Goal: Task Accomplishment & Management: Use online tool/utility

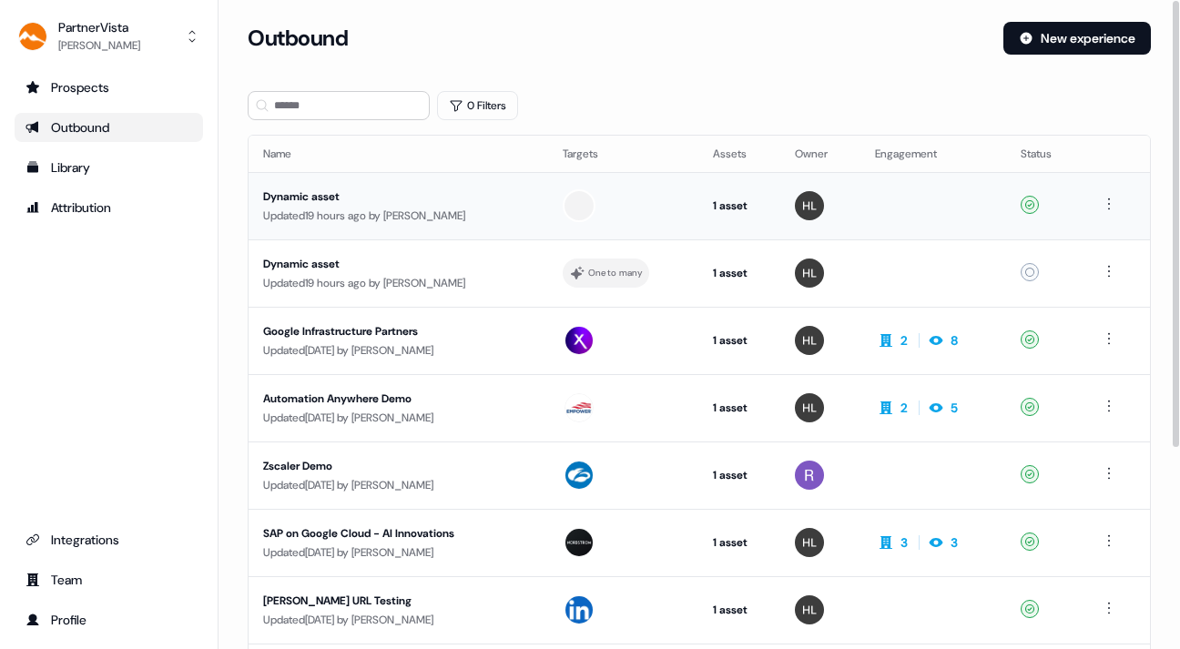
click at [311, 189] on div "Dynamic asset" at bounding box center [398, 197] width 270 height 18
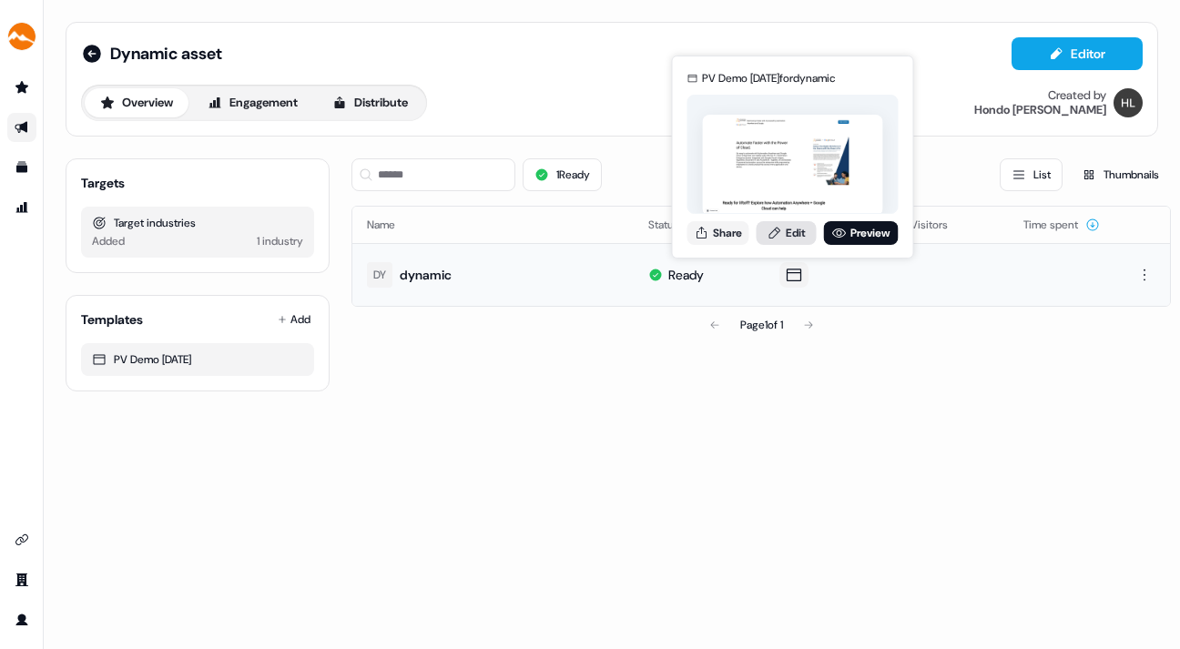
click at [794, 230] on link "Edit" at bounding box center [787, 233] width 60 height 24
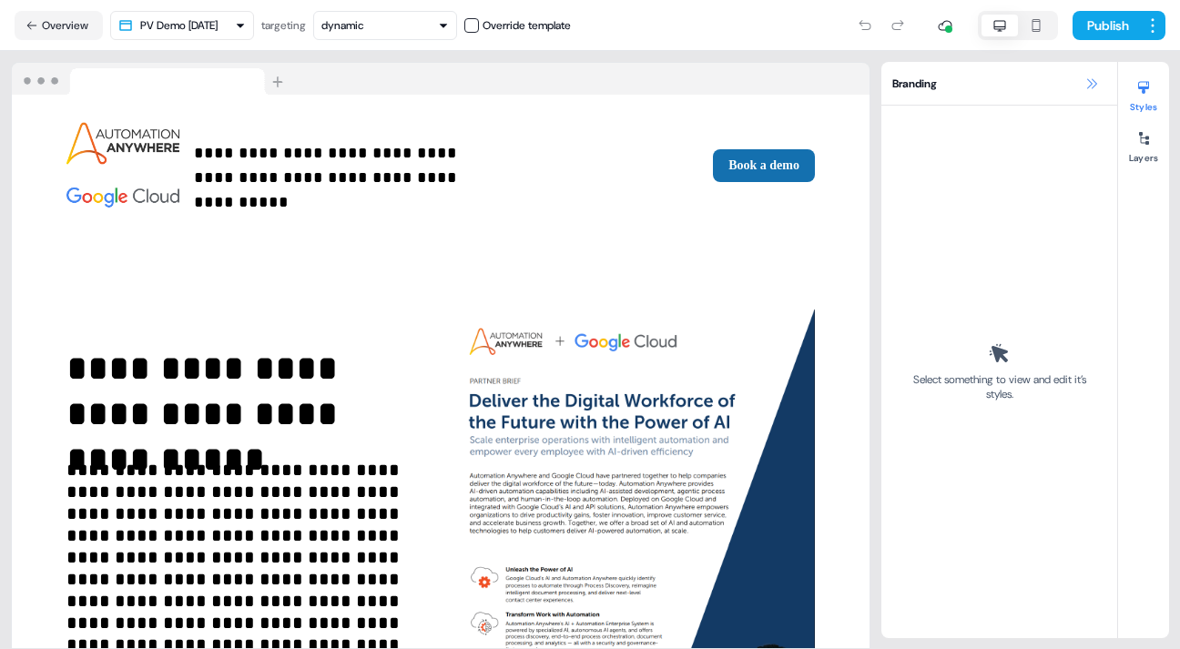
click at [1089, 79] on icon at bounding box center [1092, 84] width 15 height 15
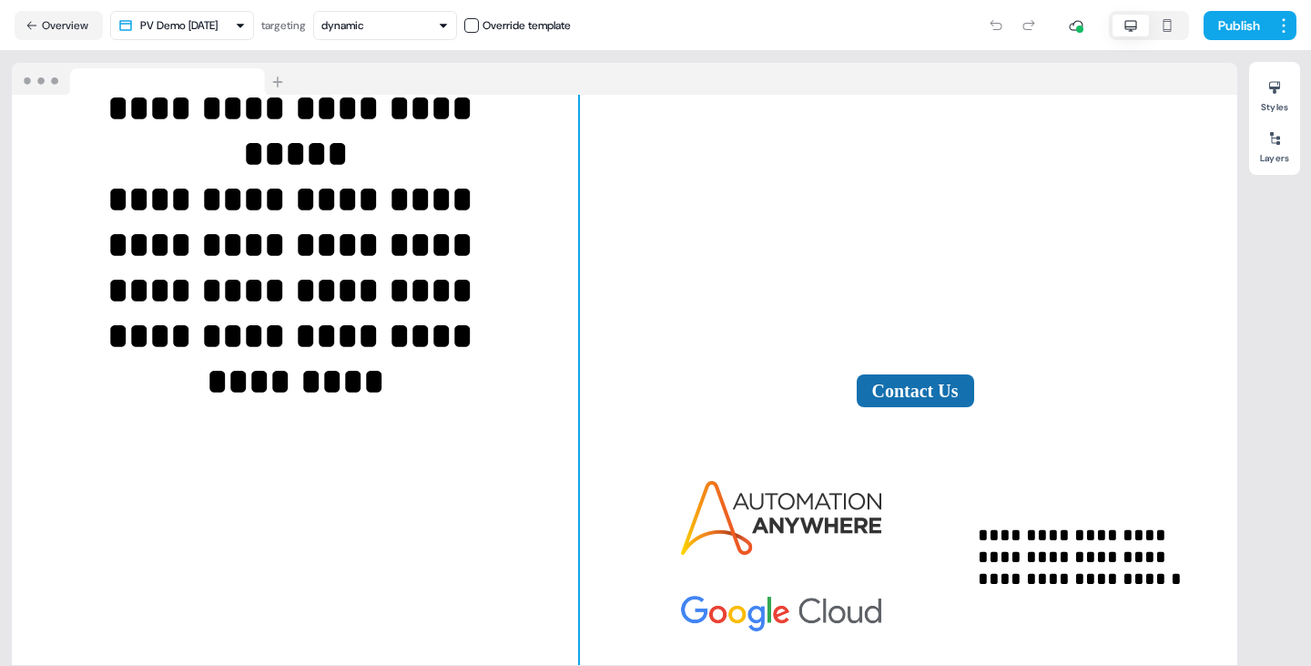
scroll to position [1927, 0]
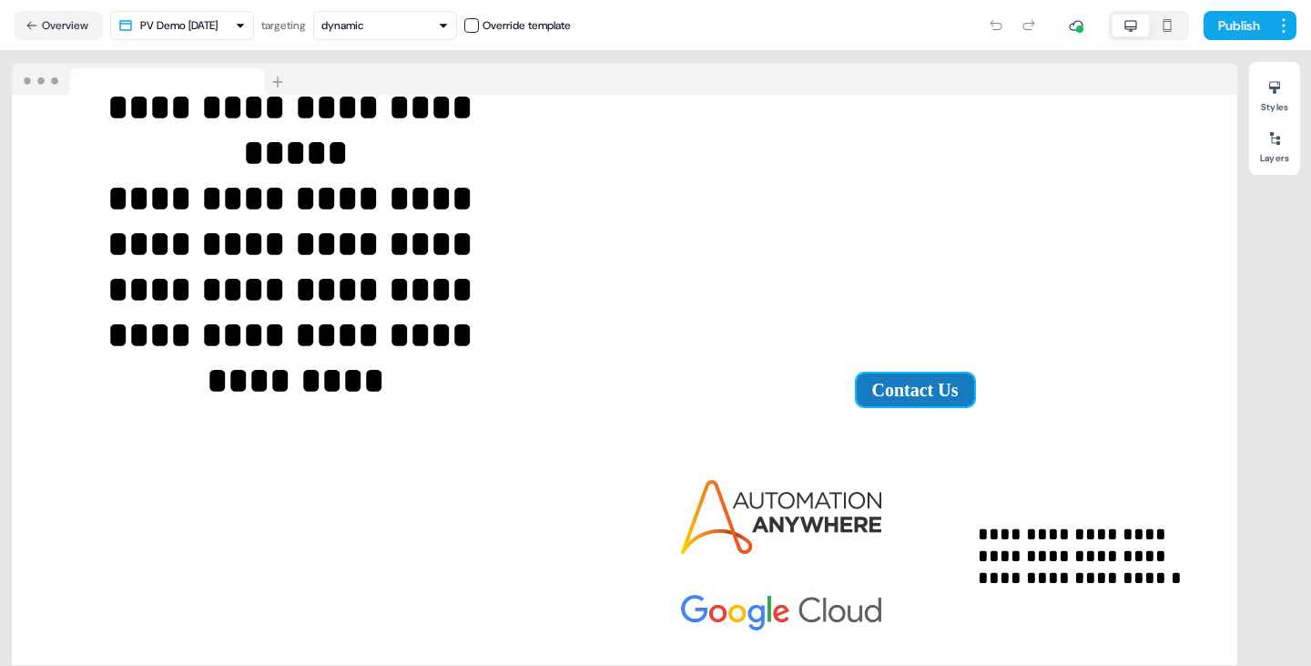
click at [929, 379] on button "Contact Us" at bounding box center [915, 389] width 117 height 33
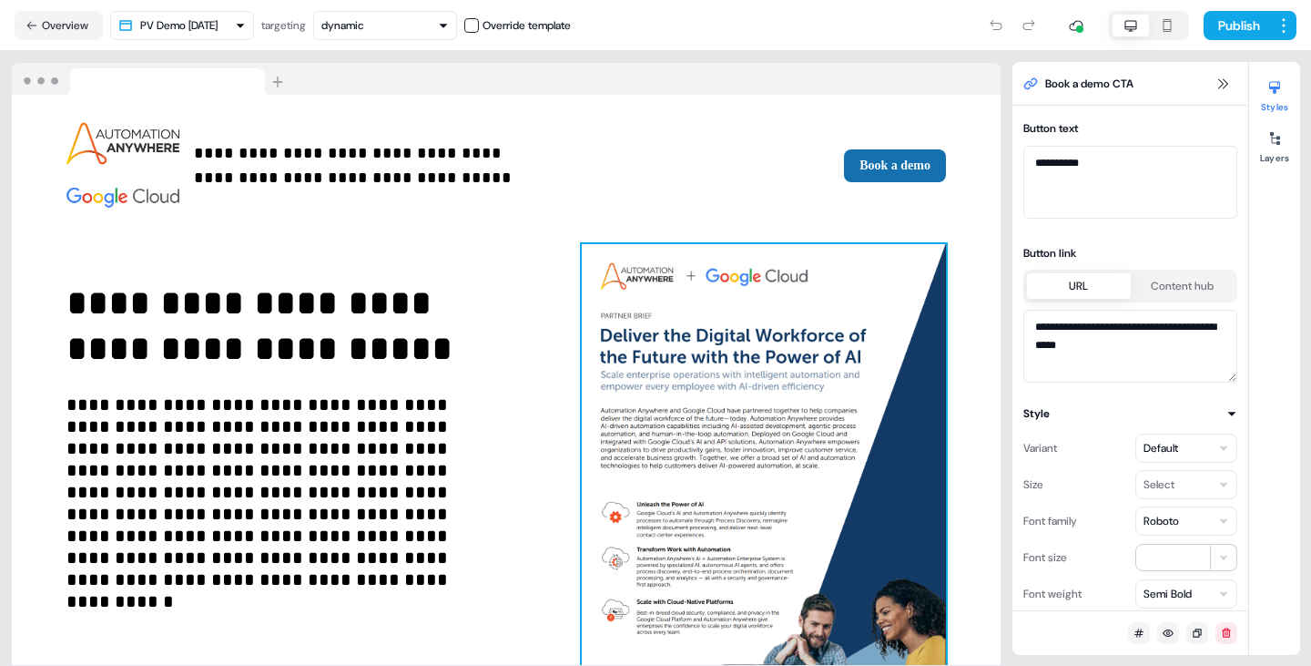
scroll to position [0, 0]
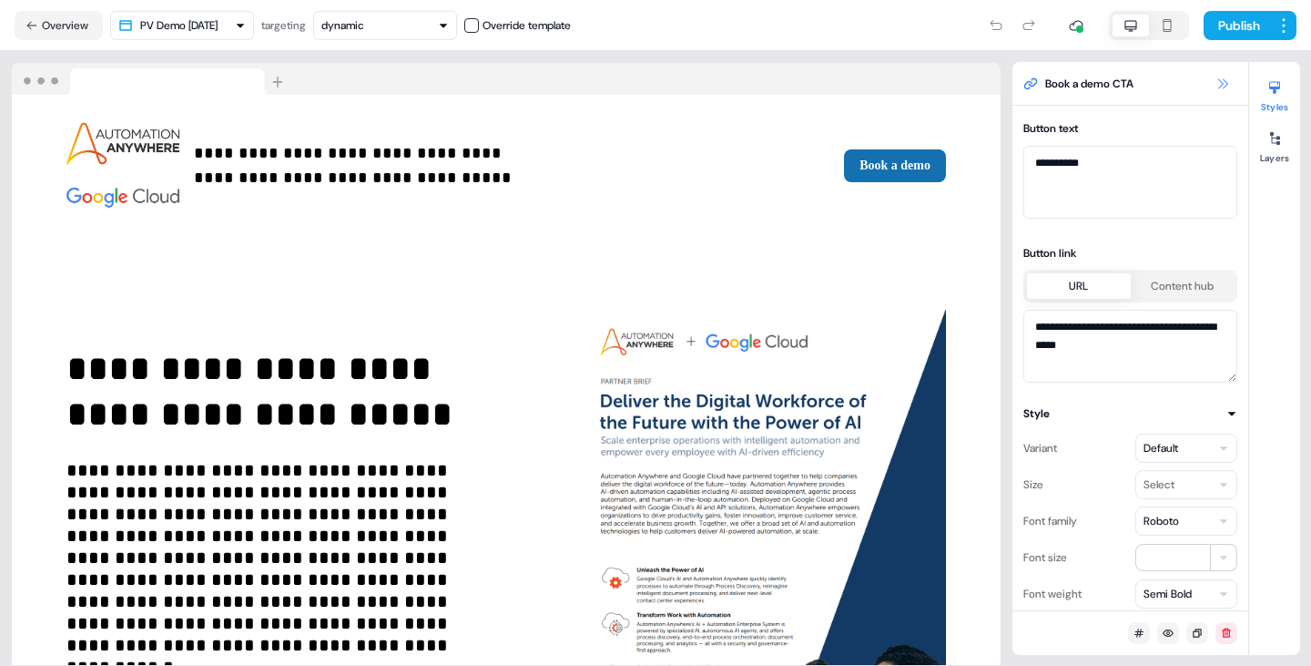
click at [1179, 81] on icon at bounding box center [1223, 84] width 15 height 15
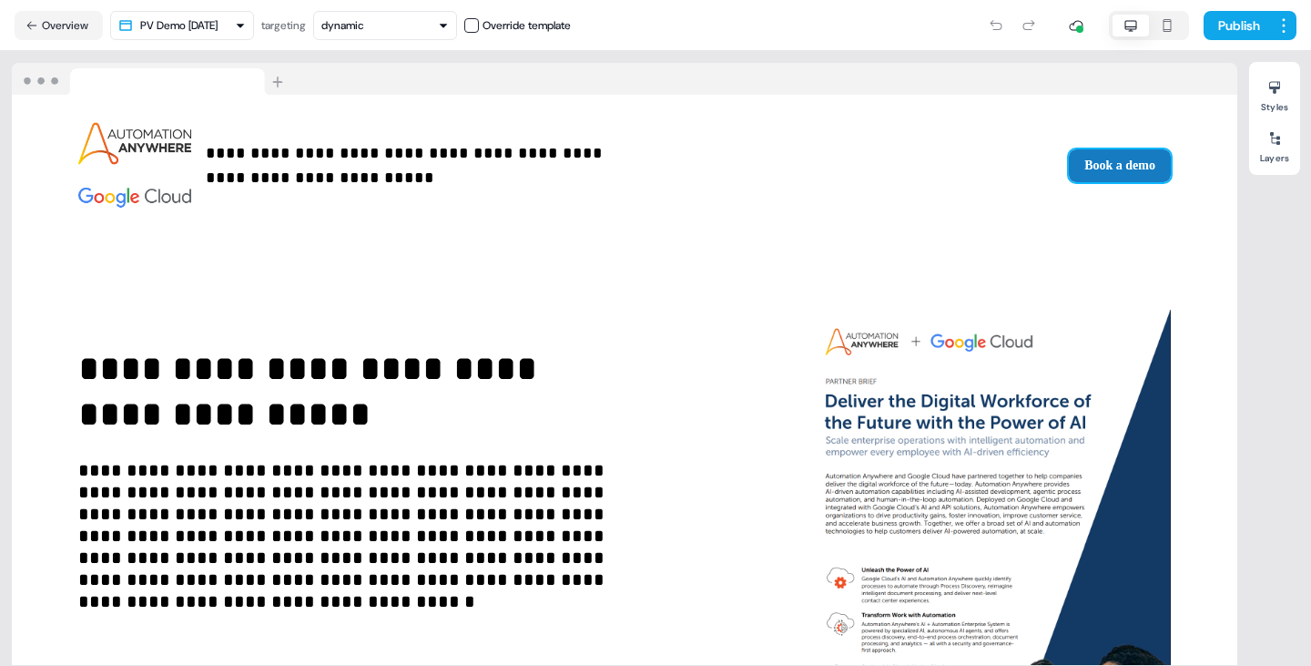
click at [1129, 163] on button "Book a demo" at bounding box center [1120, 165] width 102 height 33
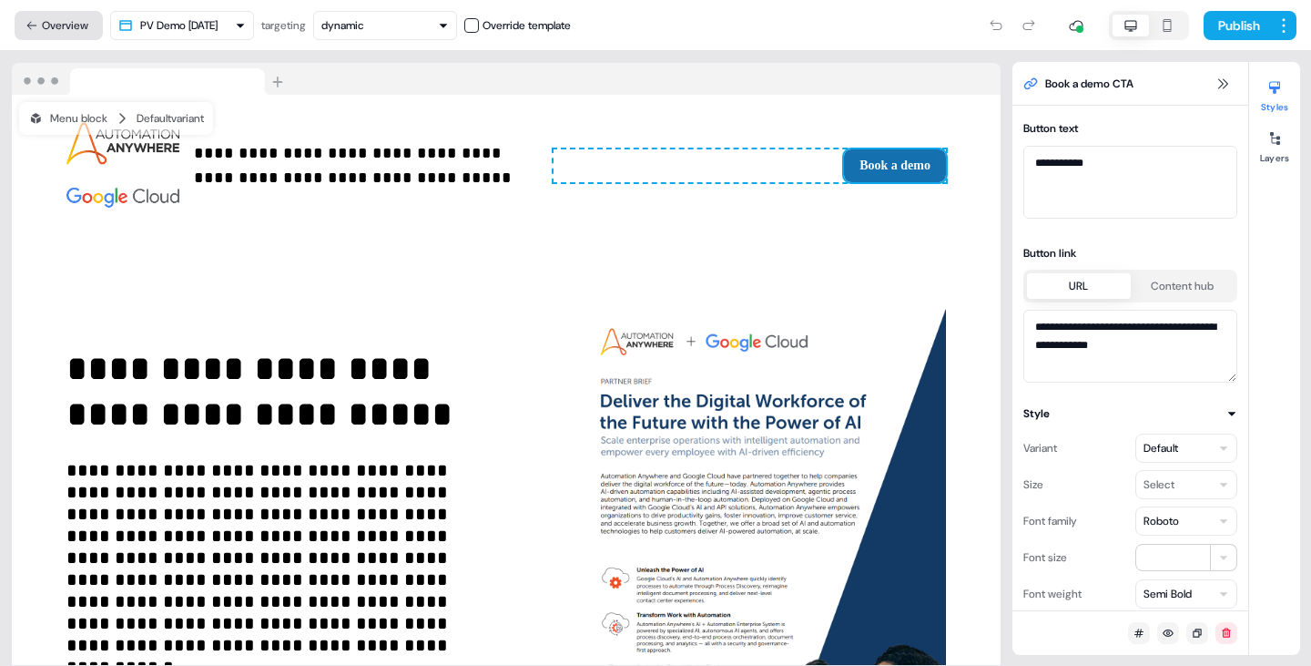
click at [54, 15] on button "Overview" at bounding box center [59, 25] width 88 height 29
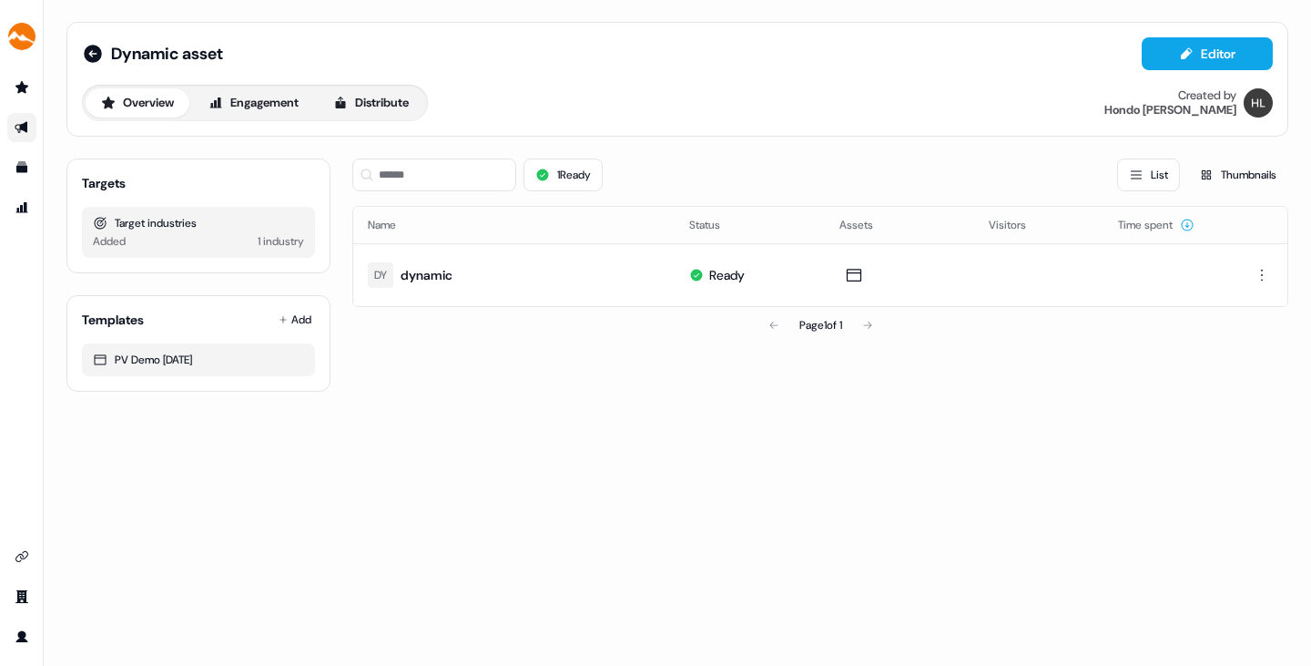
click at [20, 118] on link "Go to outbound experience" at bounding box center [21, 127] width 29 height 29
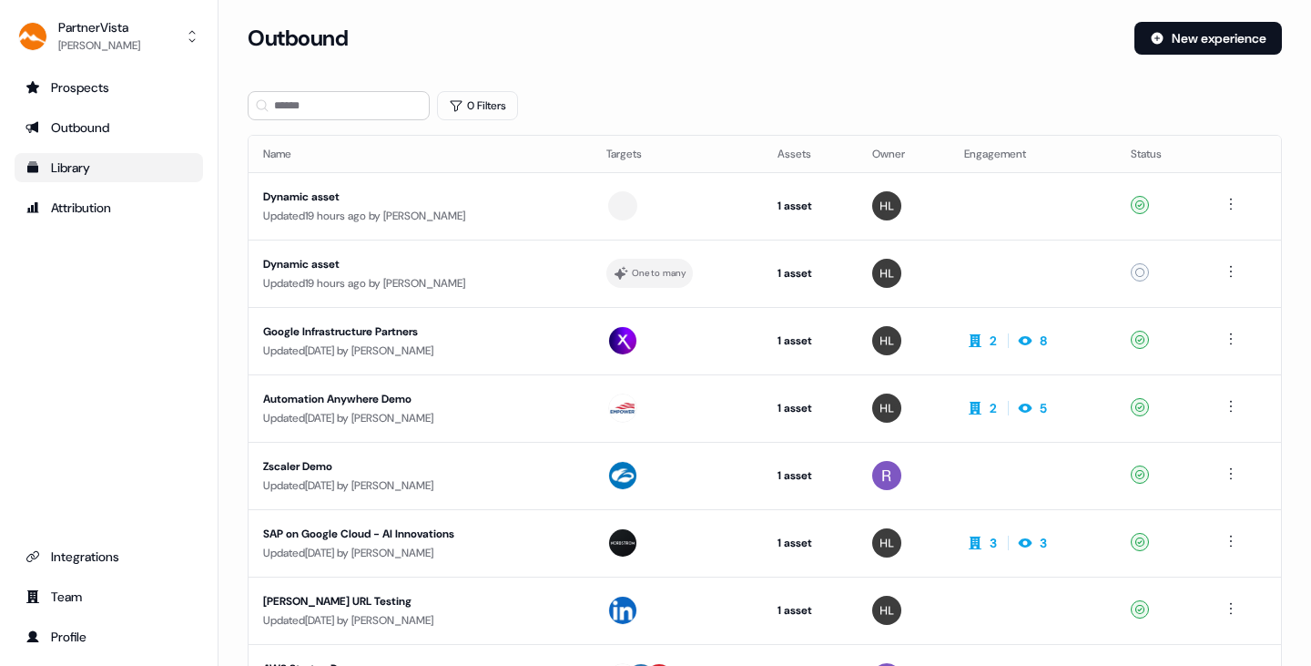
click at [70, 159] on div "Library" at bounding box center [109, 167] width 167 height 18
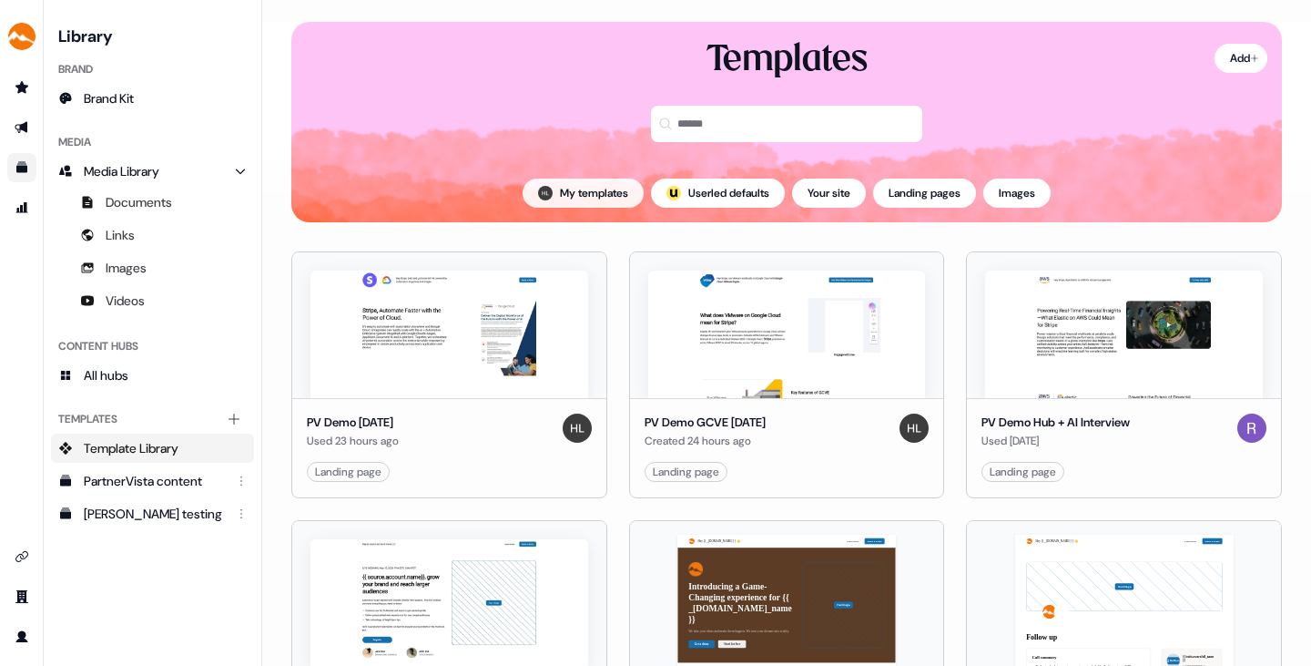
click at [561, 185] on button "My templates" at bounding box center [583, 193] width 121 height 29
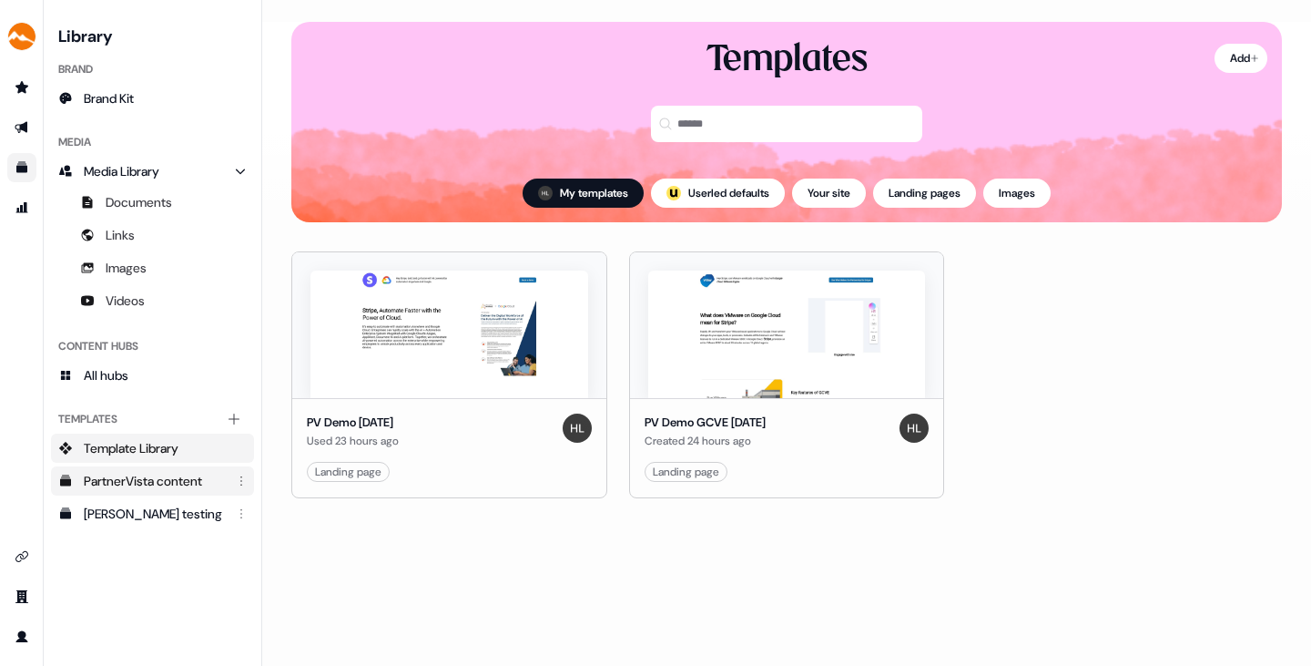
click at [163, 474] on div "PartnerVista content" at bounding box center [154, 481] width 141 height 18
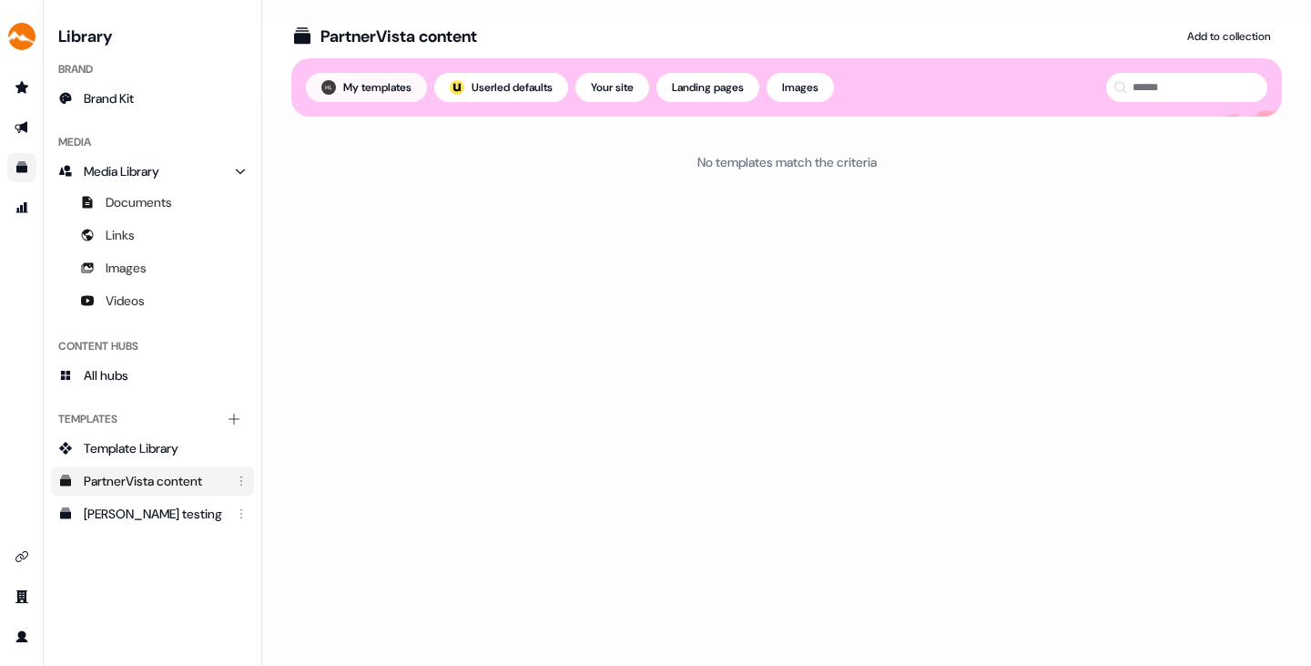
click at [350, 73] on button "My templates" at bounding box center [366, 87] width 121 height 29
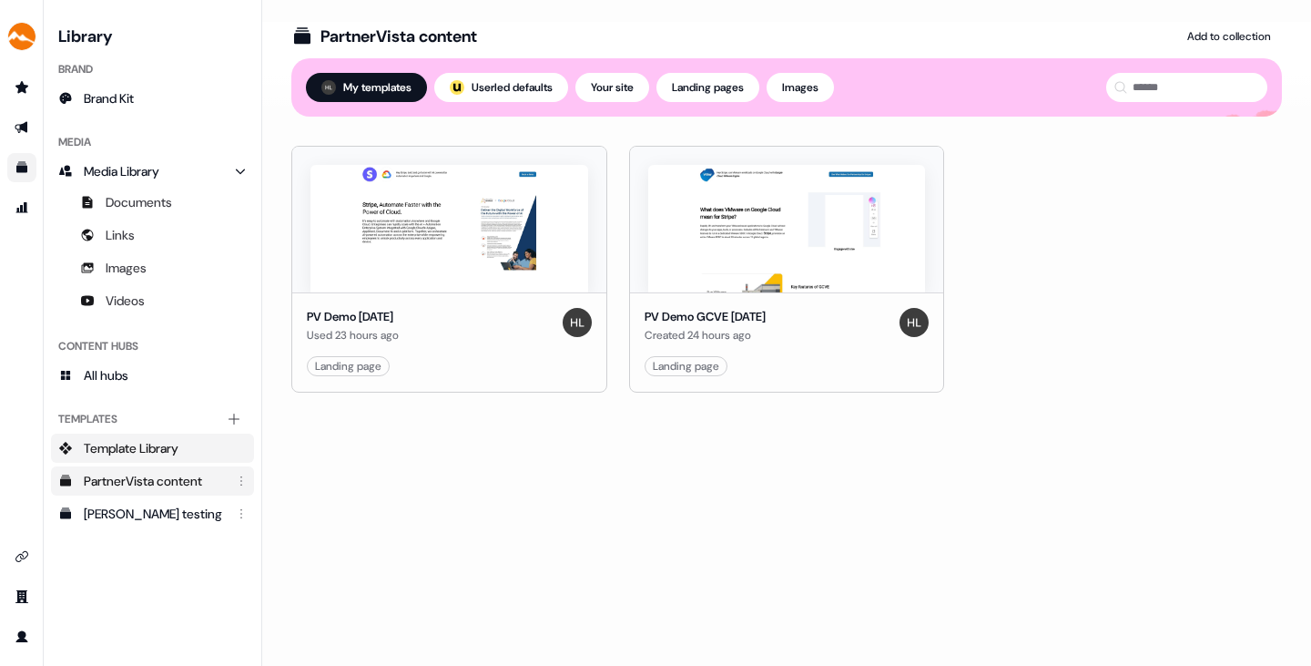
click at [160, 441] on span "Template Library" at bounding box center [131, 448] width 95 height 18
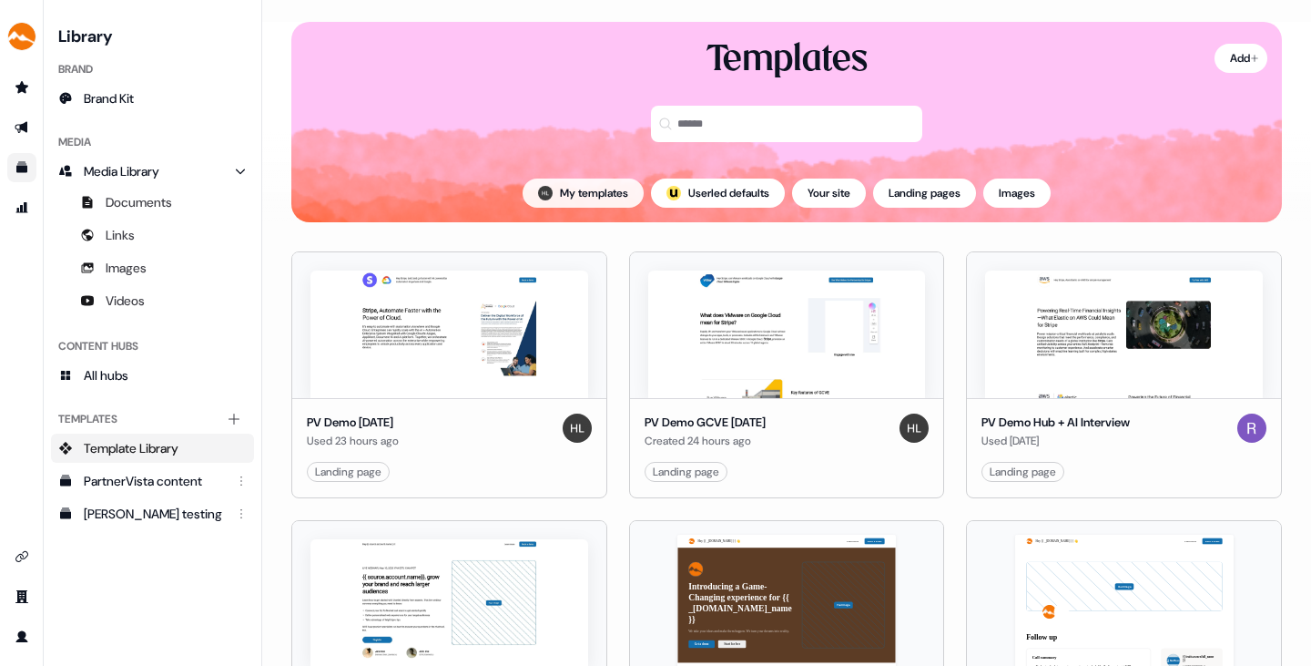
click at [570, 187] on button "My templates" at bounding box center [583, 193] width 121 height 29
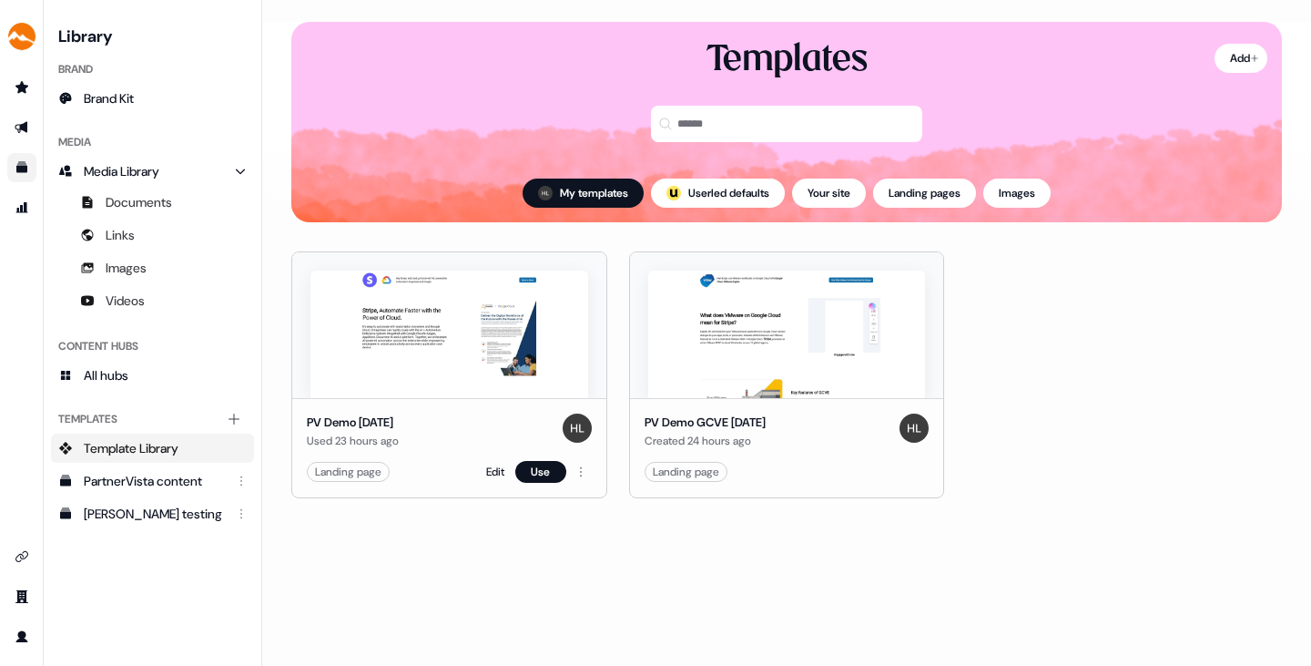
click at [452, 322] on img at bounding box center [450, 334] width 278 height 128
click at [536, 472] on button "Use" at bounding box center [540, 472] width 51 height 22
click at [21, 117] on link "Go to outbound experience" at bounding box center [21, 127] width 29 height 29
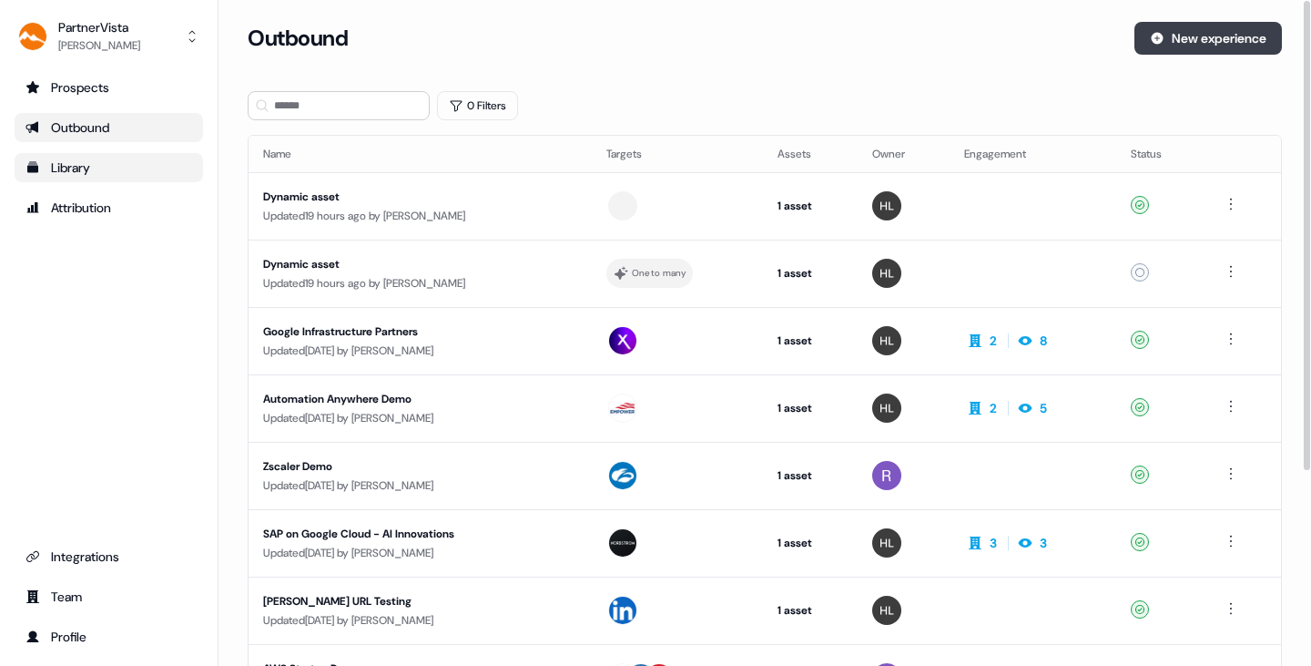
click at [1179, 30] on button "New experience" at bounding box center [1209, 38] width 148 height 33
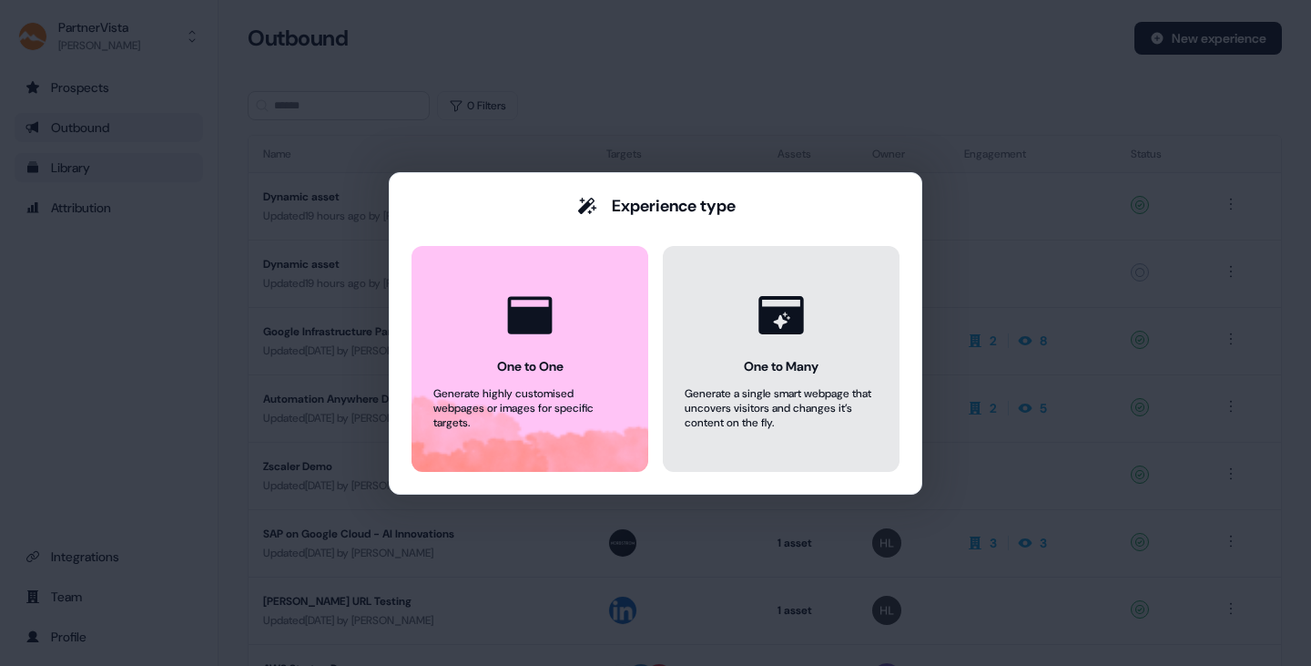
click at [753, 322] on icon at bounding box center [781, 315] width 69 height 69
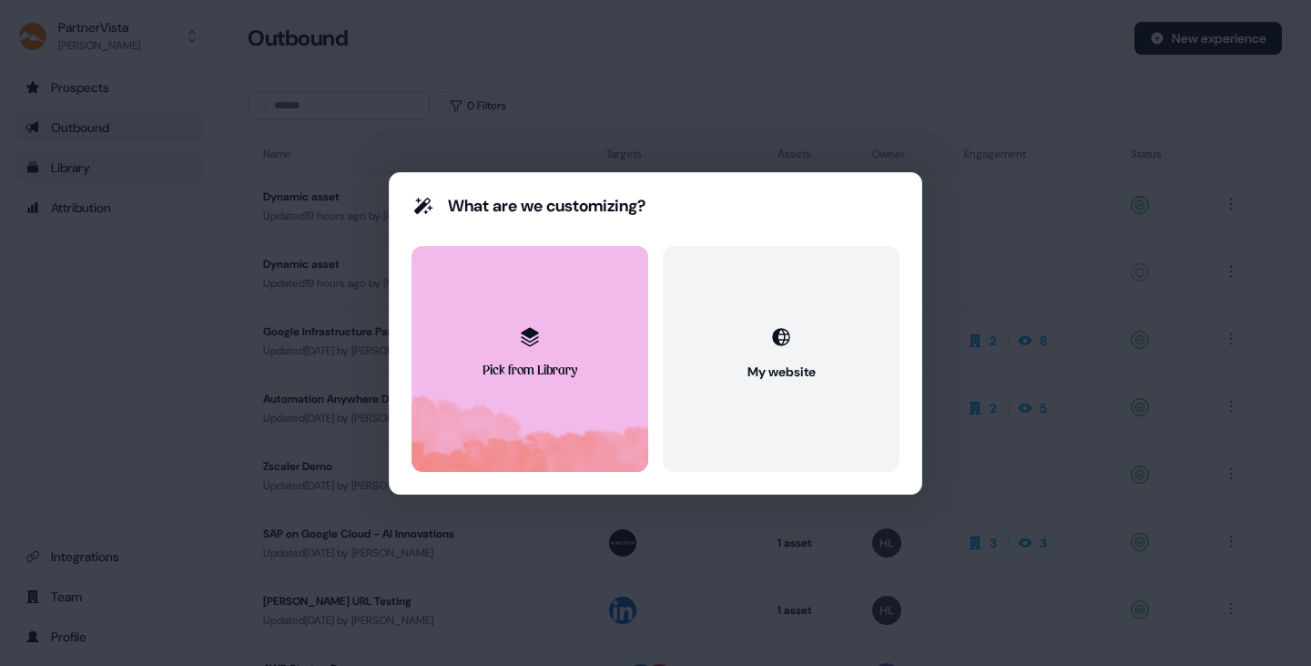
click at [535, 357] on button "Pick from Library" at bounding box center [530, 359] width 237 height 226
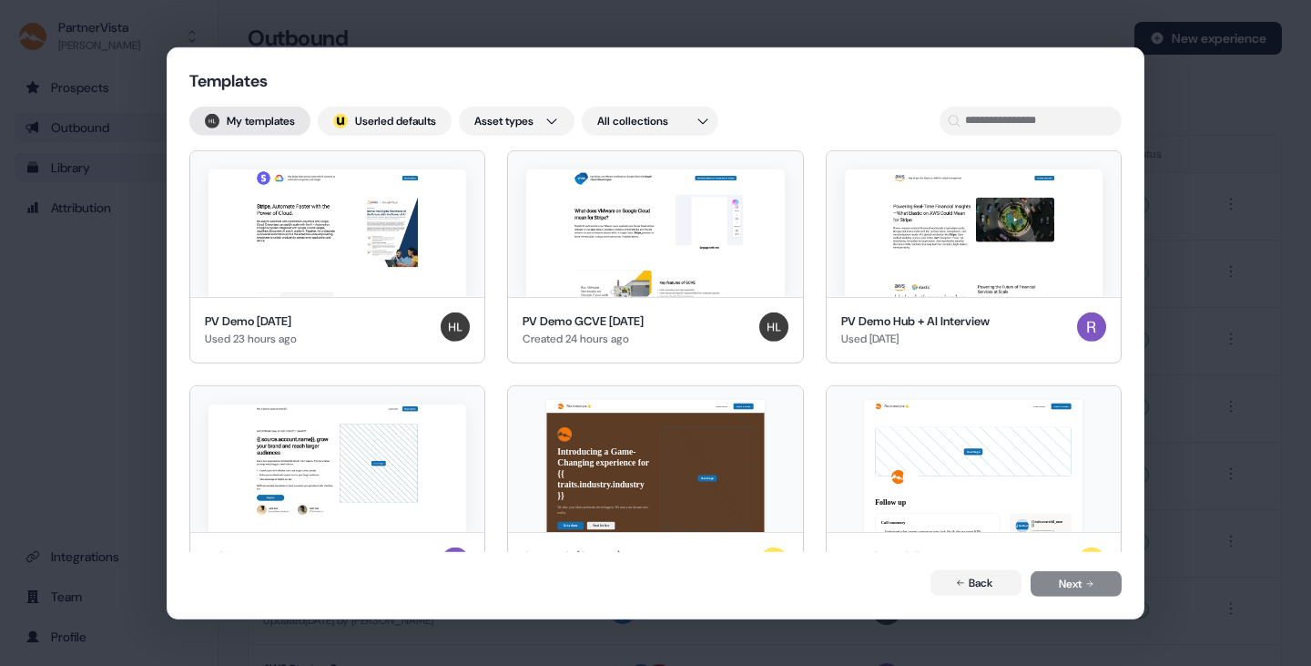
click at [283, 119] on button "My templates" at bounding box center [249, 120] width 121 height 29
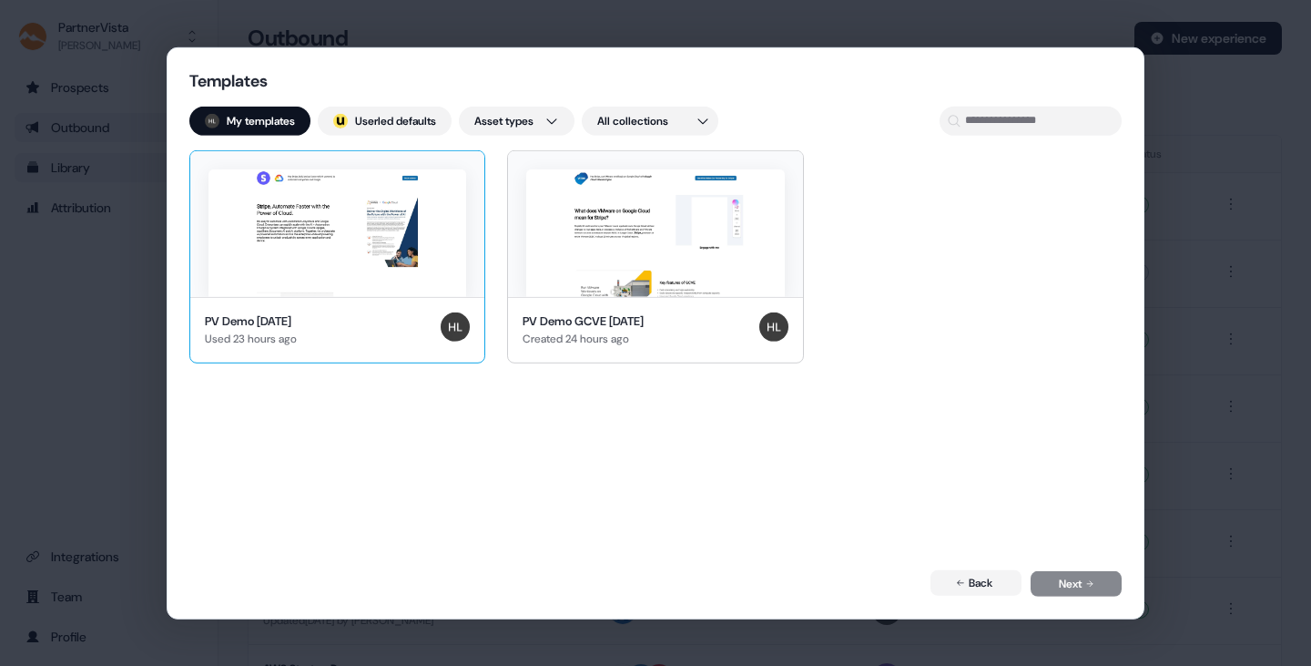
click at [323, 221] on img at bounding box center [338, 232] width 258 height 128
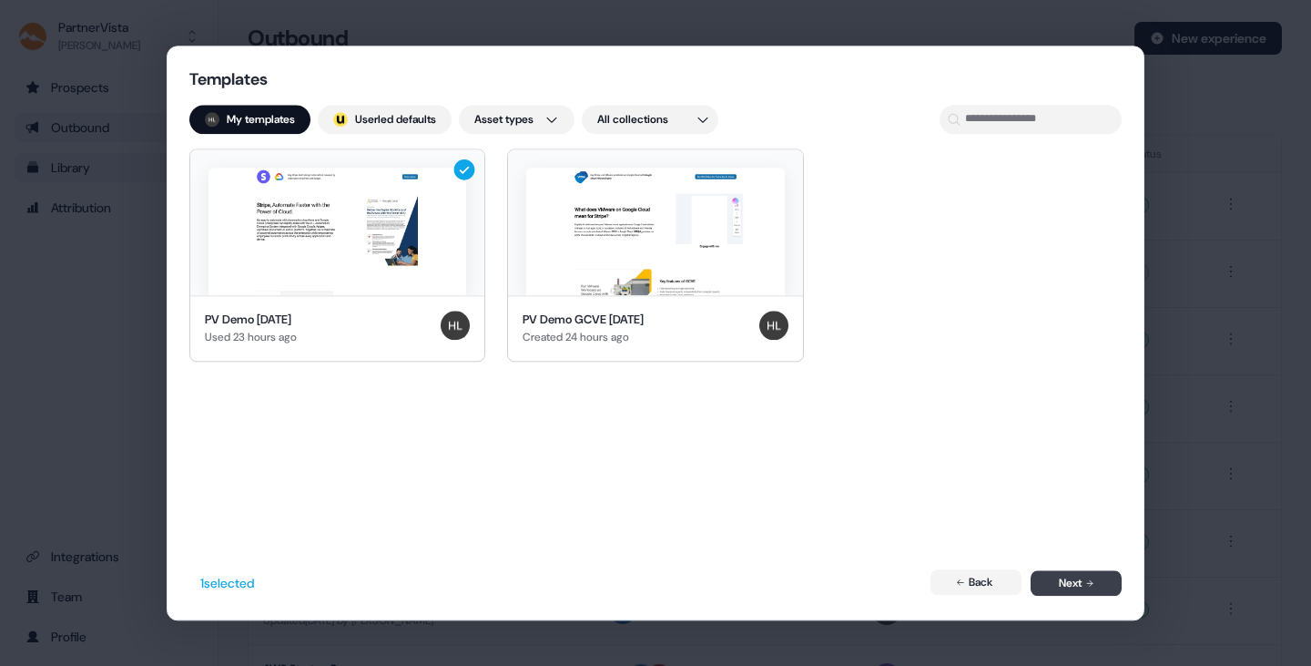
click at [1066, 581] on button "Next" at bounding box center [1076, 584] width 91 height 26
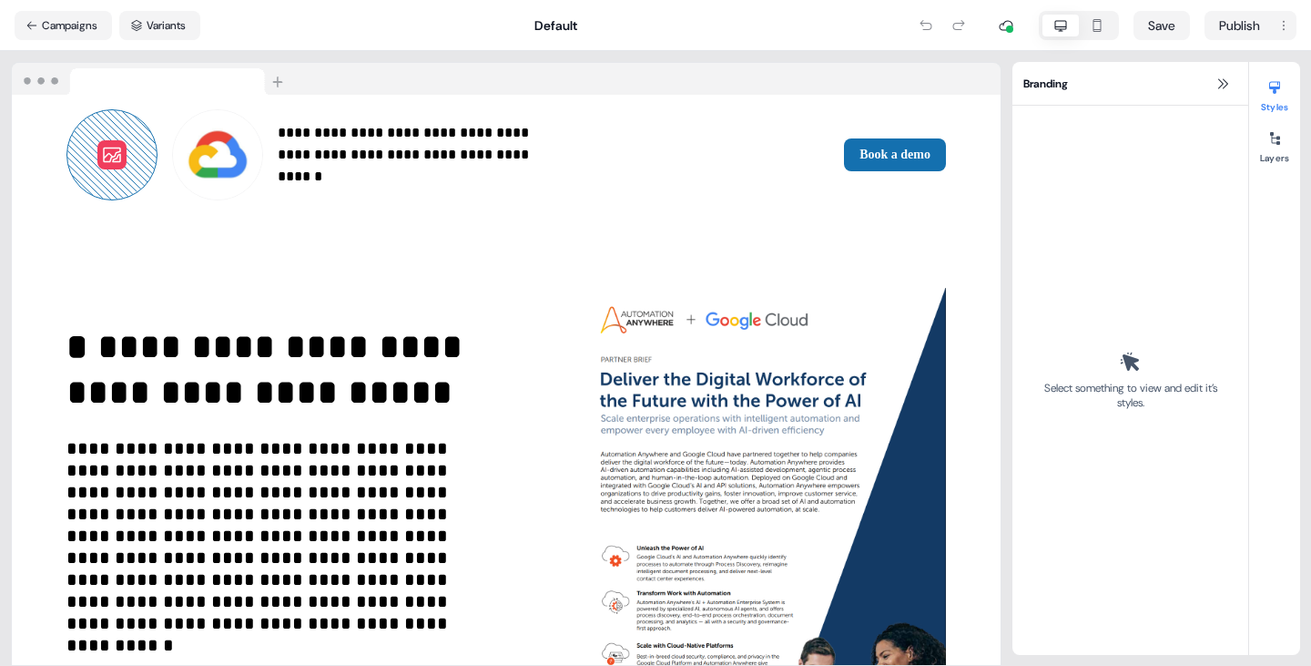
click at [97, 141] on button at bounding box center [111, 154] width 29 height 29
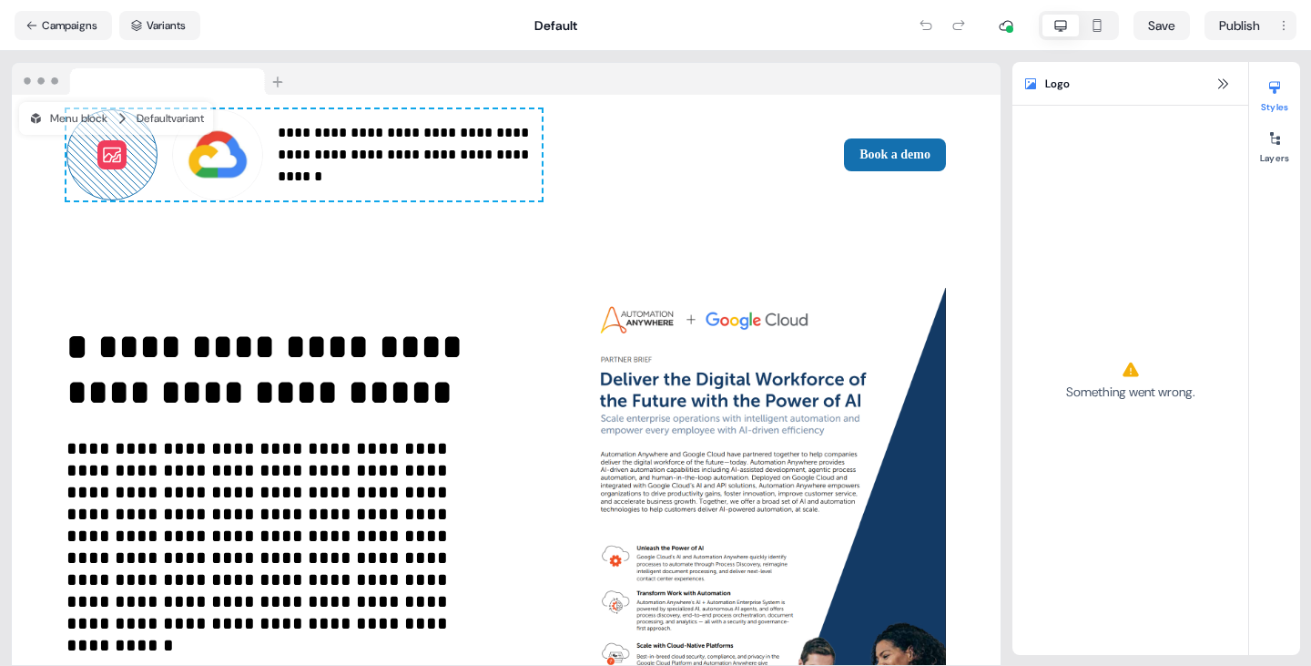
click at [101, 145] on icon at bounding box center [112, 155] width 22 height 22
click at [67, 21] on button "Campaigns" at bounding box center [63, 25] width 97 height 29
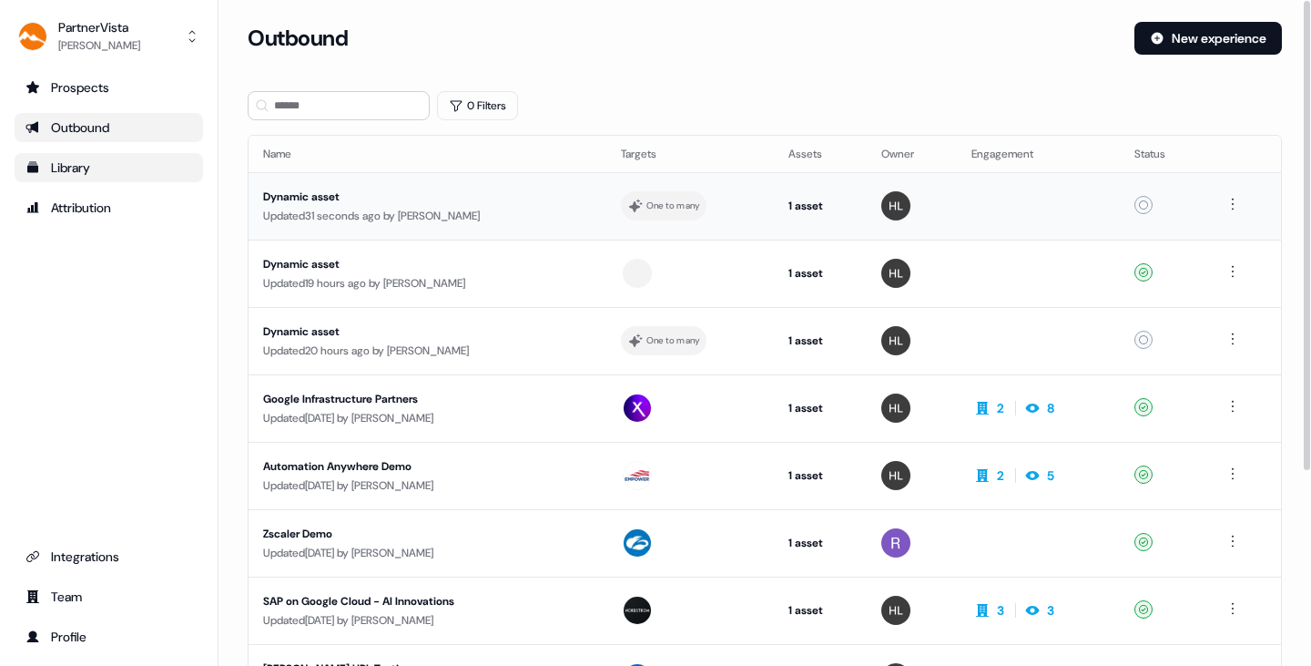
click at [332, 192] on div "Dynamic asset" at bounding box center [427, 197] width 328 height 18
click at [1179, 203] on html "For the best experience switch devices to a bigger screen. Go to [DOMAIN_NAME] …" at bounding box center [655, 333] width 1311 height 666
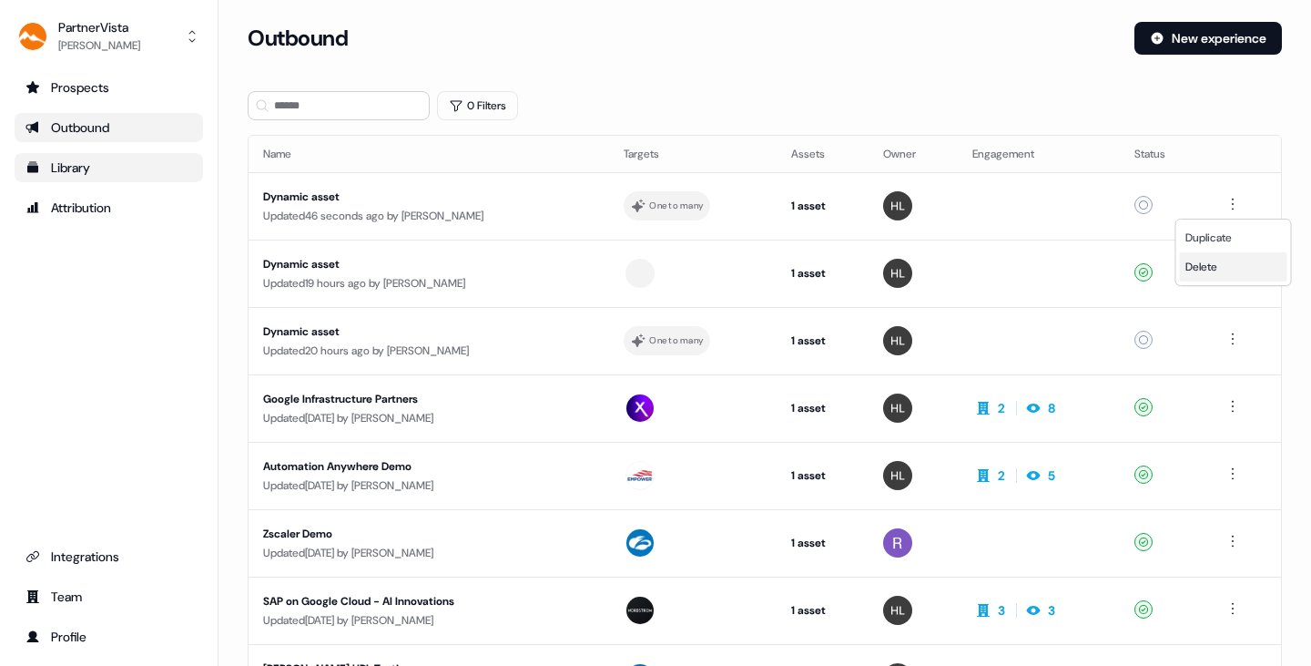
click at [1179, 266] on span "Delete" at bounding box center [1202, 267] width 32 height 15
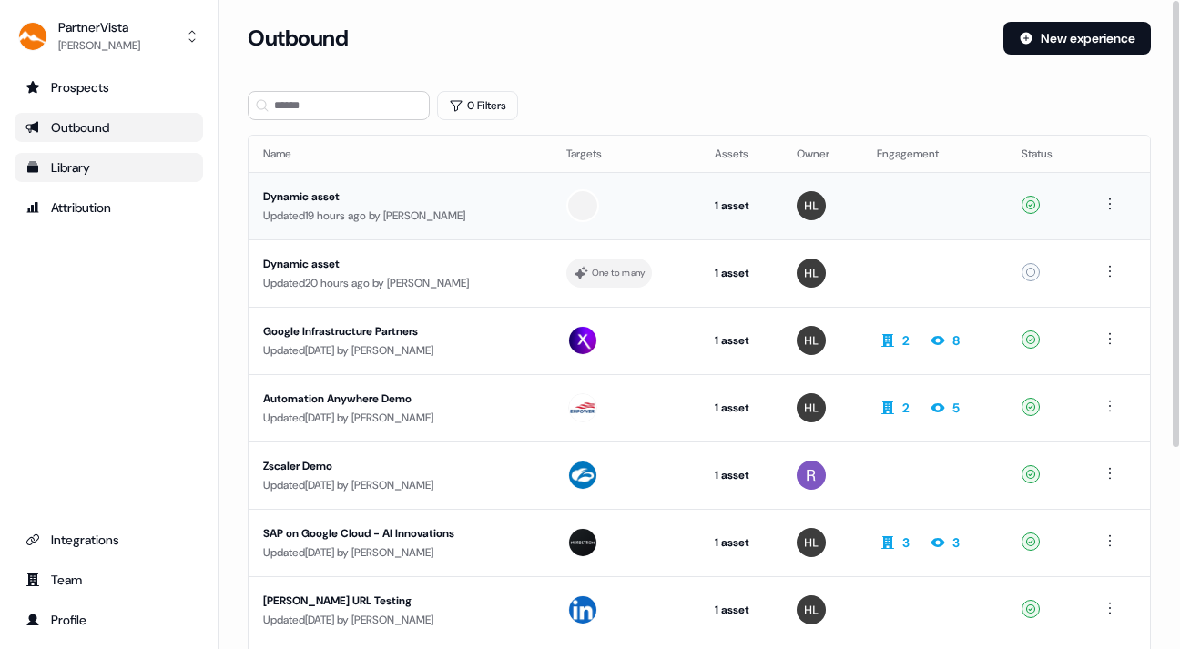
click at [329, 188] on div "Dynamic asset" at bounding box center [400, 197] width 274 height 18
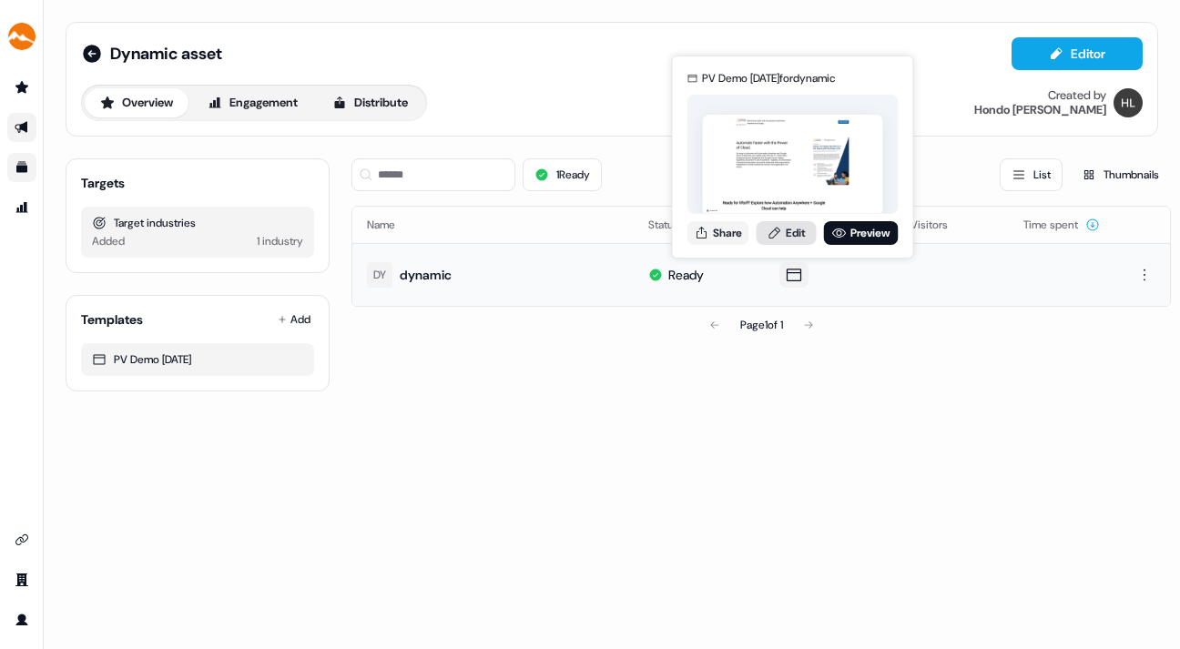
click at [791, 227] on link "Edit" at bounding box center [787, 233] width 60 height 24
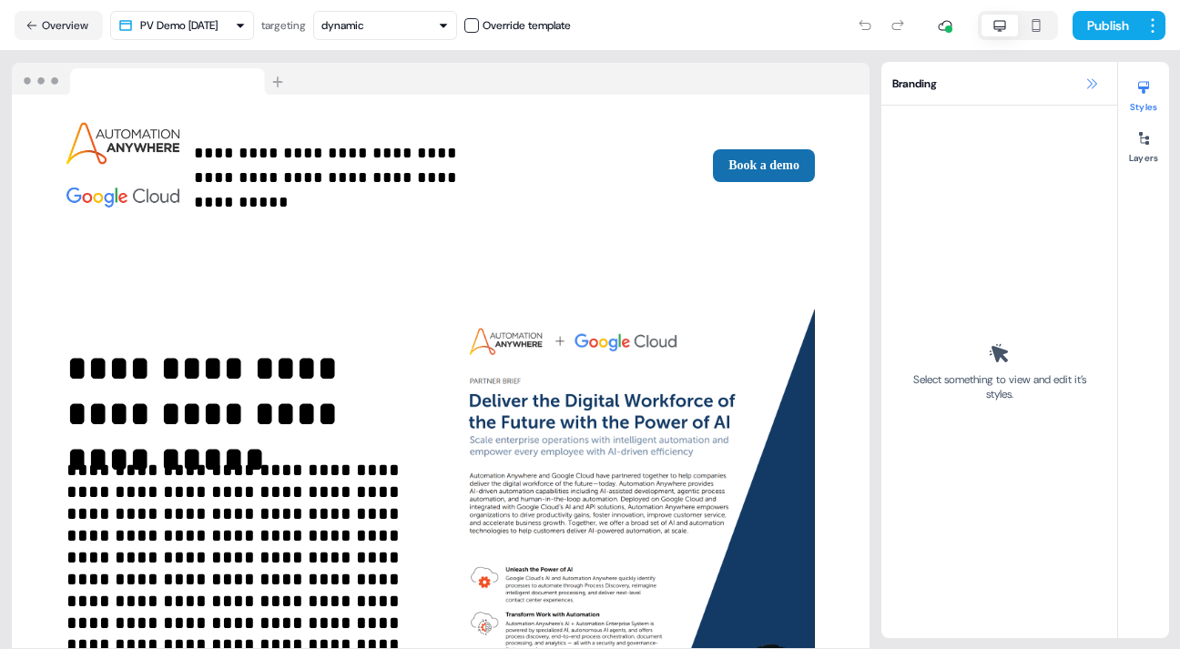
click at [1088, 81] on icon at bounding box center [1092, 84] width 15 height 15
click at [1094, 77] on icon at bounding box center [1092, 84] width 15 height 15
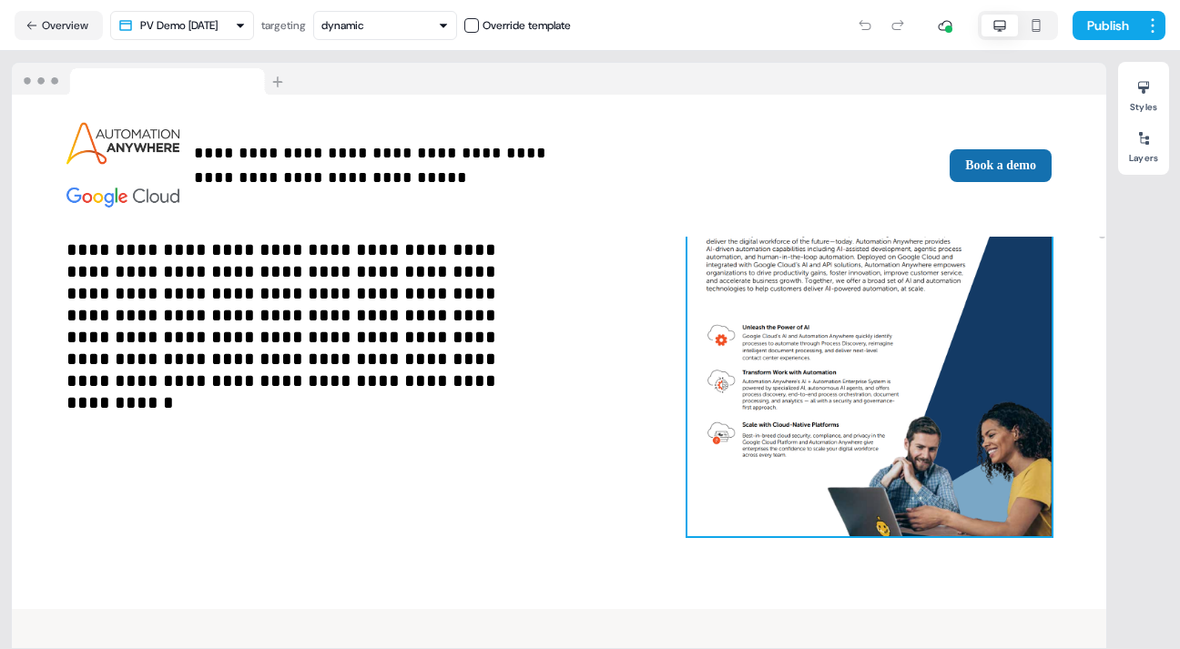
scroll to position [243, 0]
click at [879, 394] on img at bounding box center [870, 301] width 364 height 470
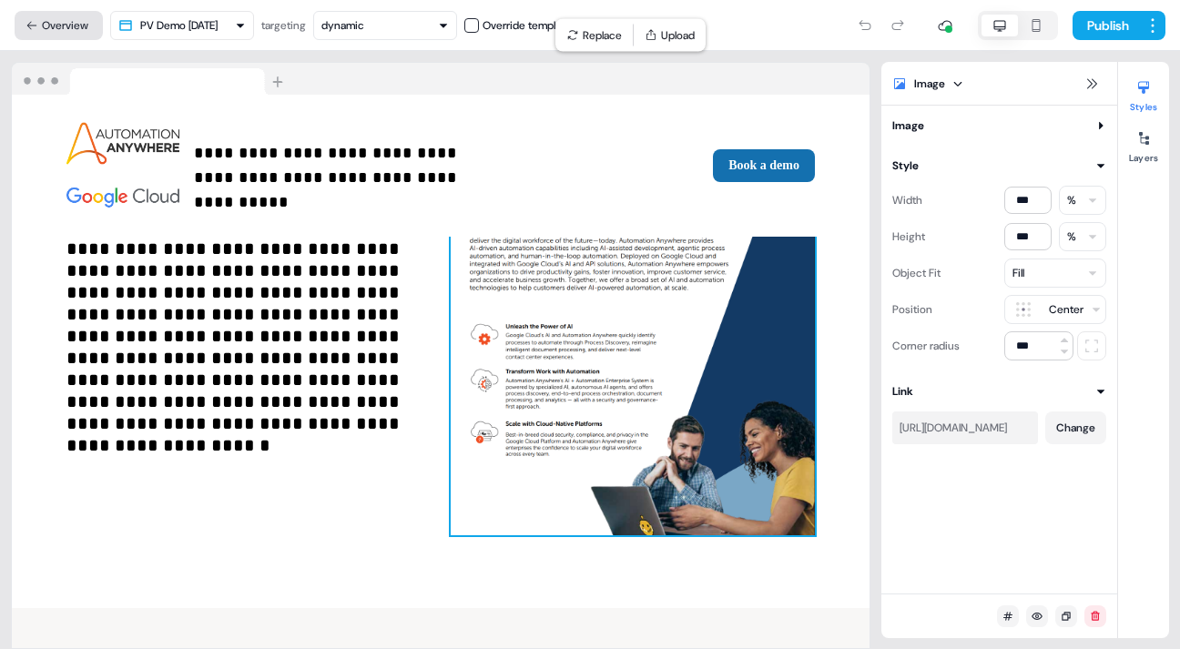
click at [61, 17] on button "Overview" at bounding box center [59, 25] width 88 height 29
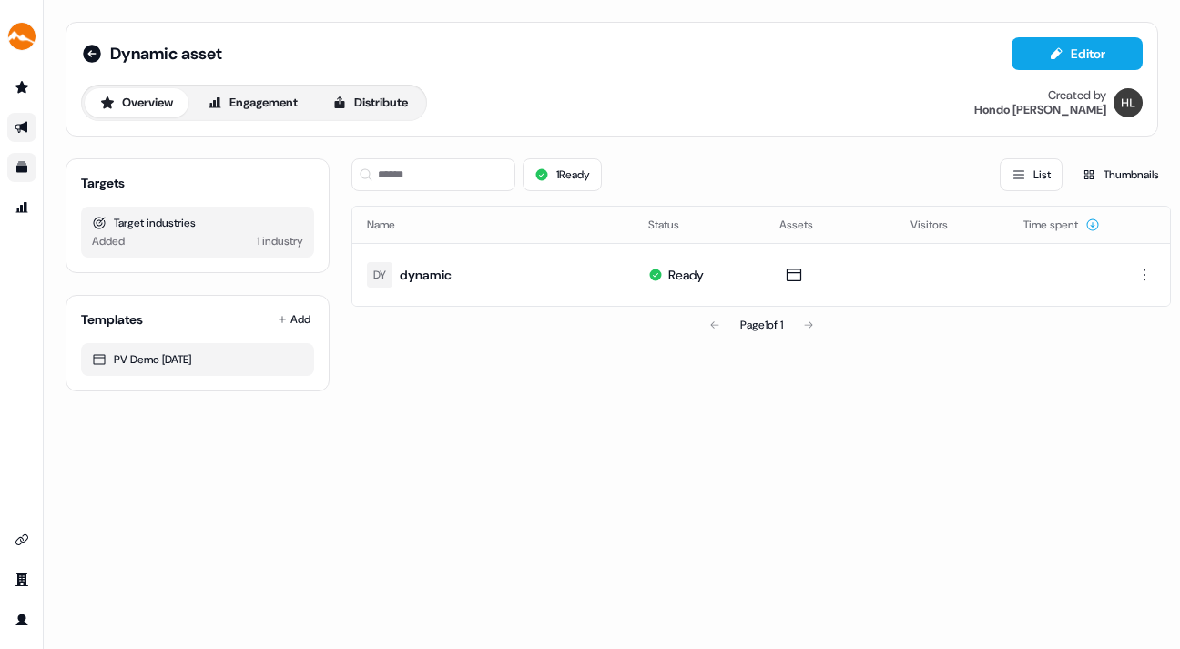
click at [15, 124] on icon "Go to outbound experience" at bounding box center [22, 127] width 15 height 15
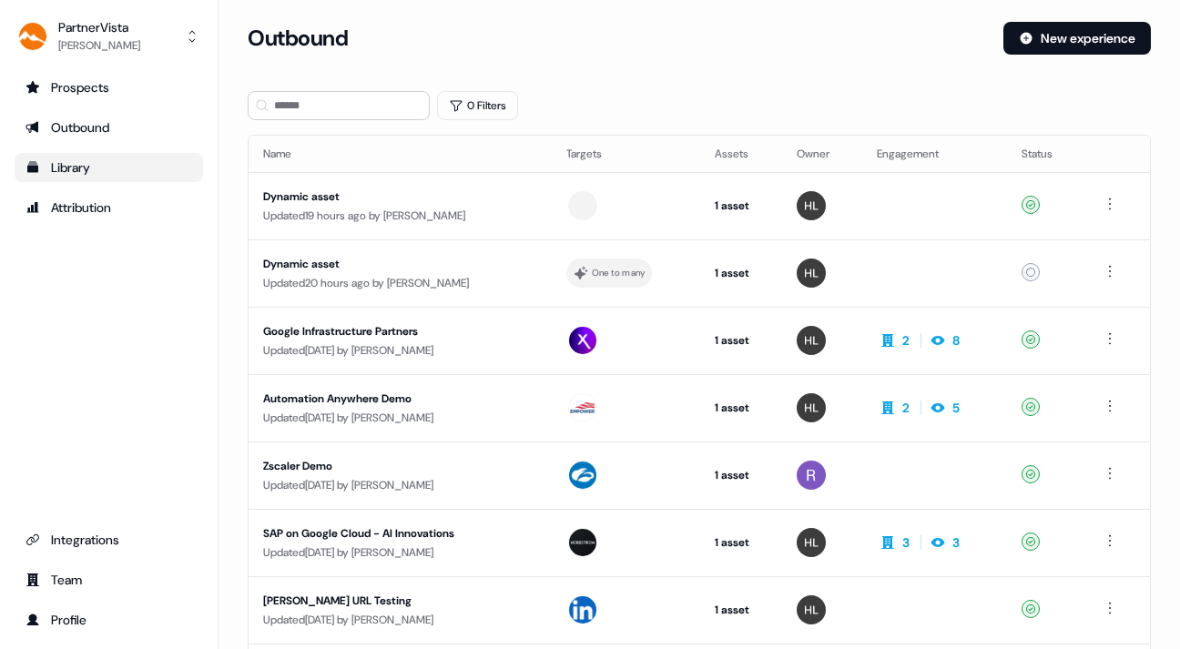
click at [30, 158] on link "Library" at bounding box center [109, 167] width 189 height 29
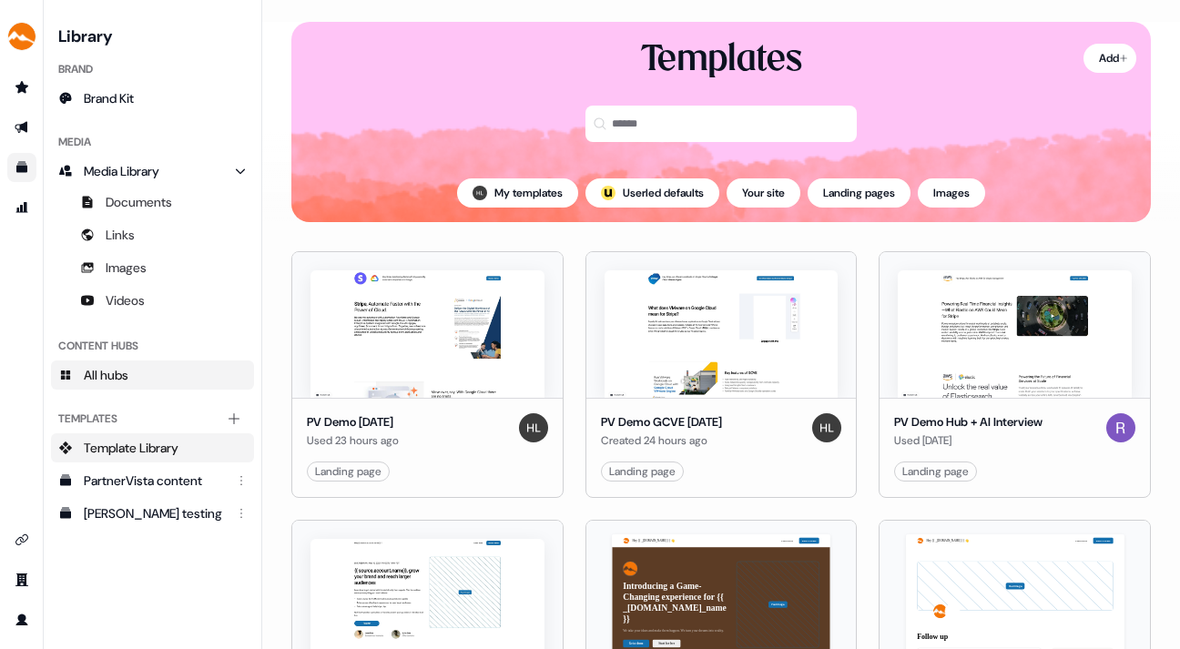
click at [100, 372] on span "All hubs" at bounding box center [106, 375] width 45 height 18
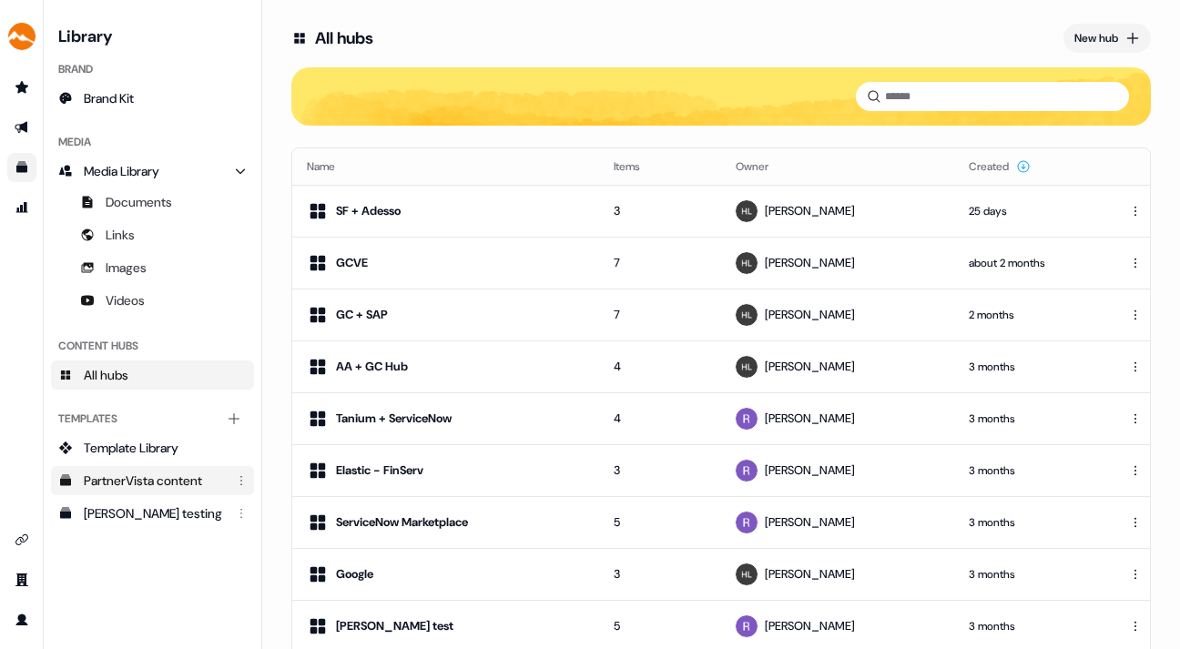
click at [107, 472] on div "PartnerVista content" at bounding box center [154, 481] width 141 height 18
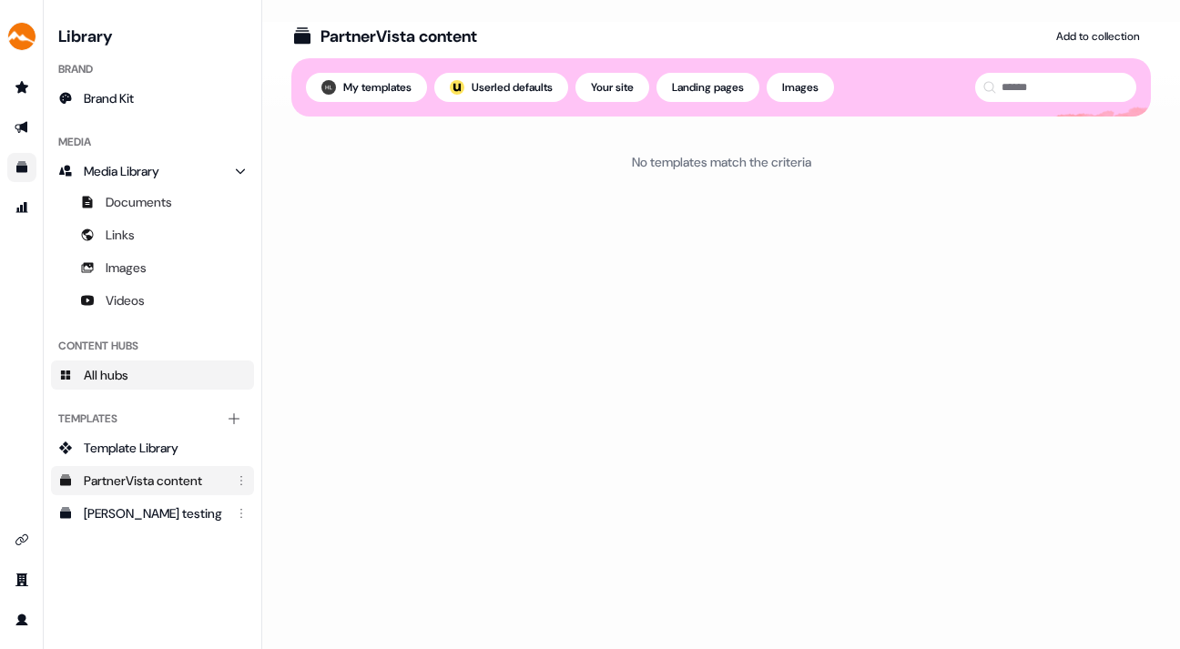
click at [109, 372] on span "All hubs" at bounding box center [106, 375] width 45 height 18
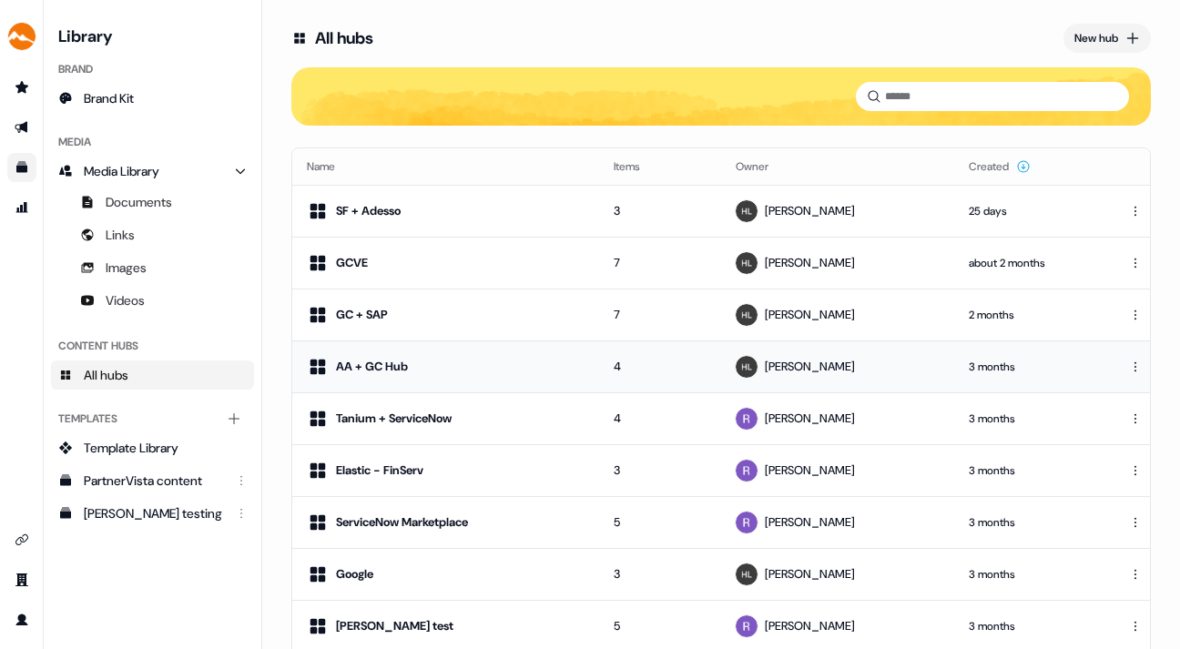
click at [385, 359] on div "AA + GC Hub" at bounding box center [372, 367] width 72 height 18
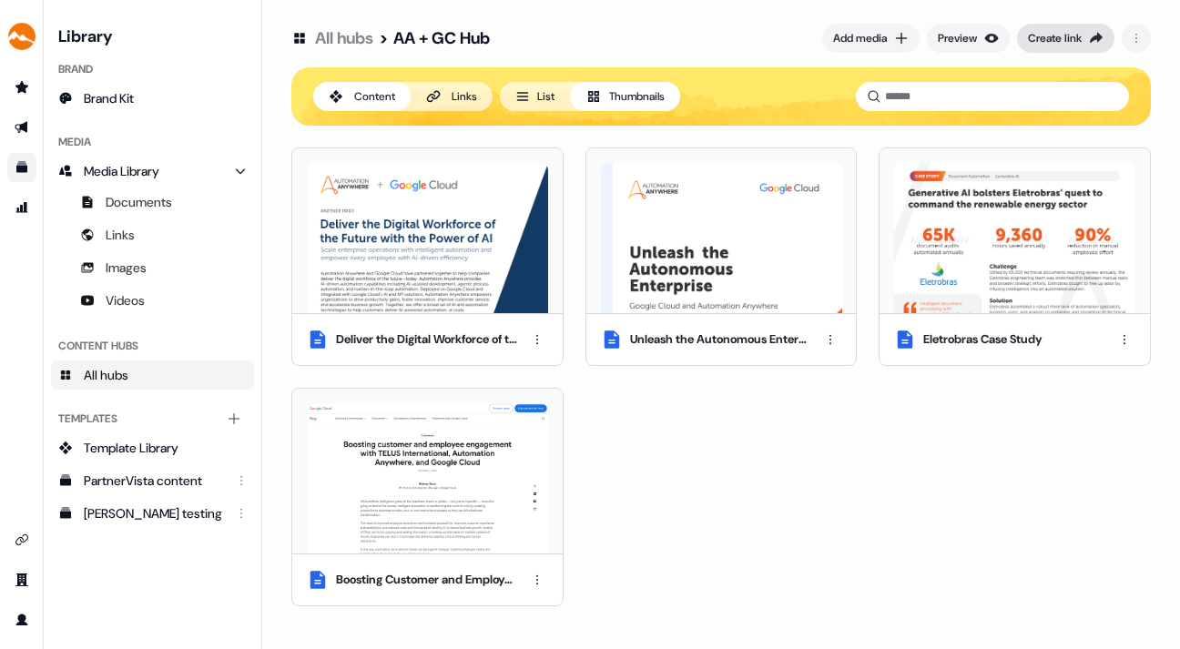
click at [1066, 29] on div "Create link" at bounding box center [1055, 38] width 54 height 18
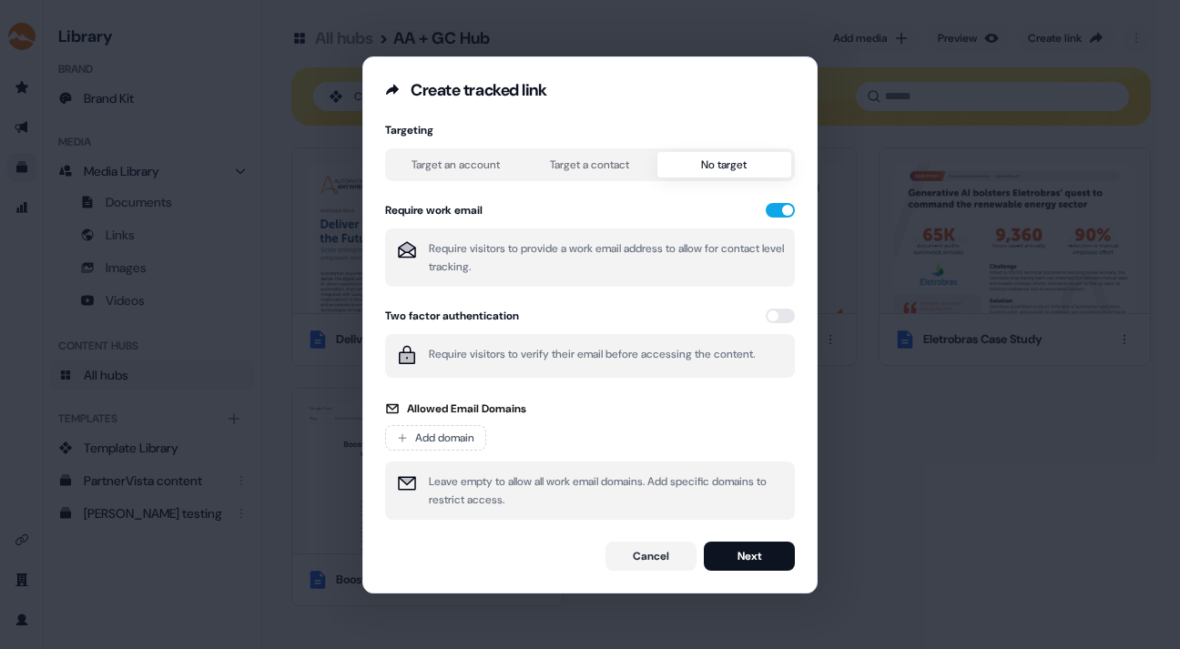
click at [721, 145] on div "Targeting Target an account Target a contact No target Require work email Requi…" at bounding box center [590, 321] width 410 height 397
click at [780, 209] on button "button" at bounding box center [780, 210] width 29 height 15
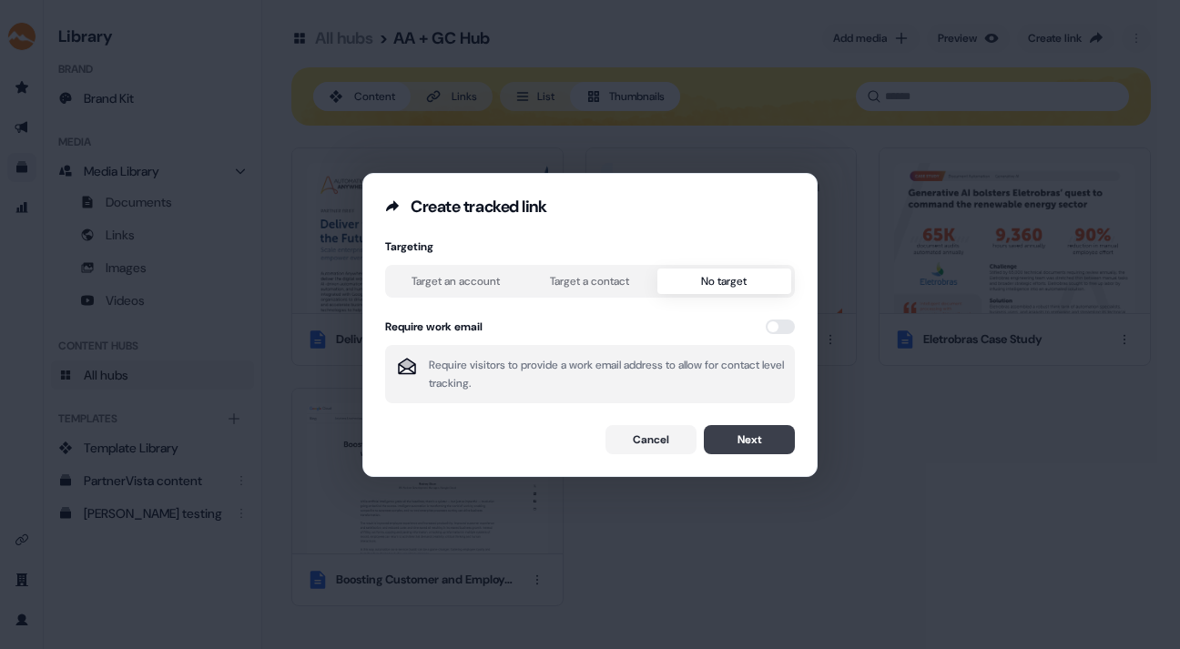
click at [744, 439] on button "Next" at bounding box center [749, 439] width 91 height 29
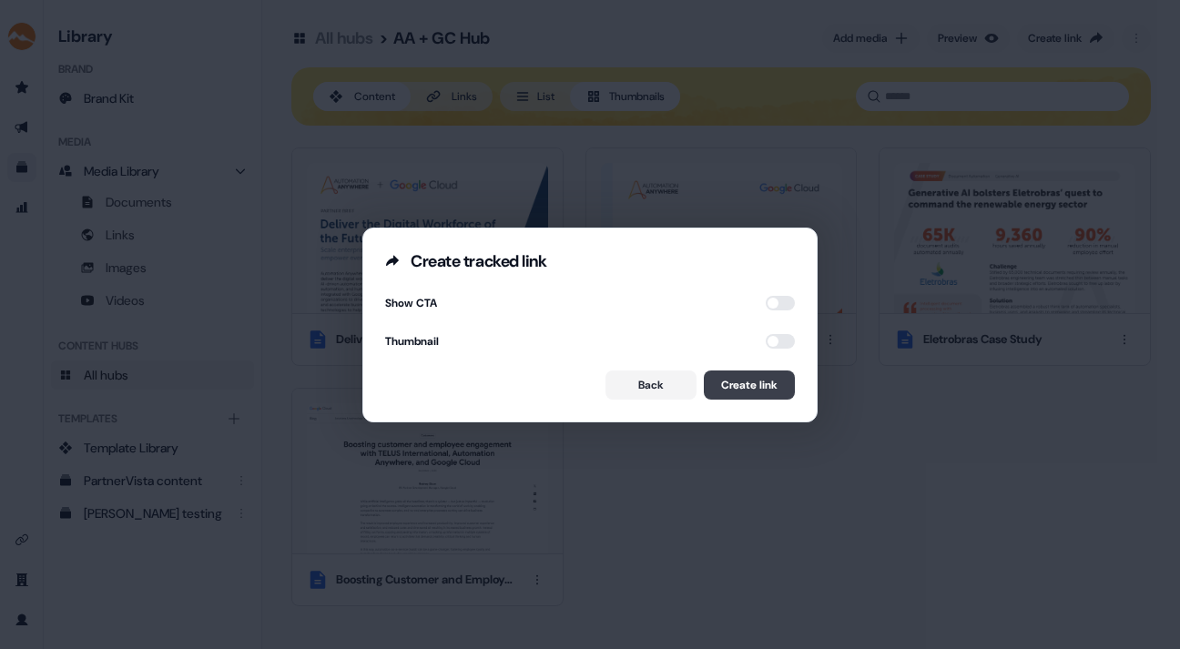
click at [749, 379] on button "Create link" at bounding box center [749, 385] width 91 height 29
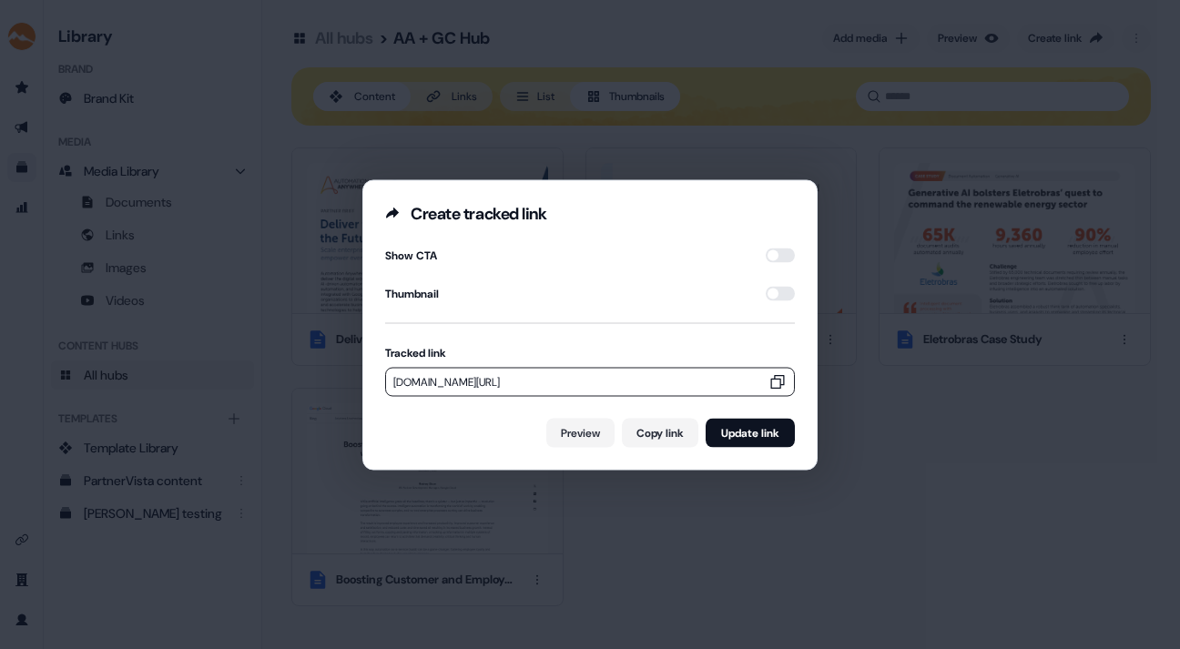
click at [773, 376] on icon "button" at bounding box center [778, 381] width 18 height 18
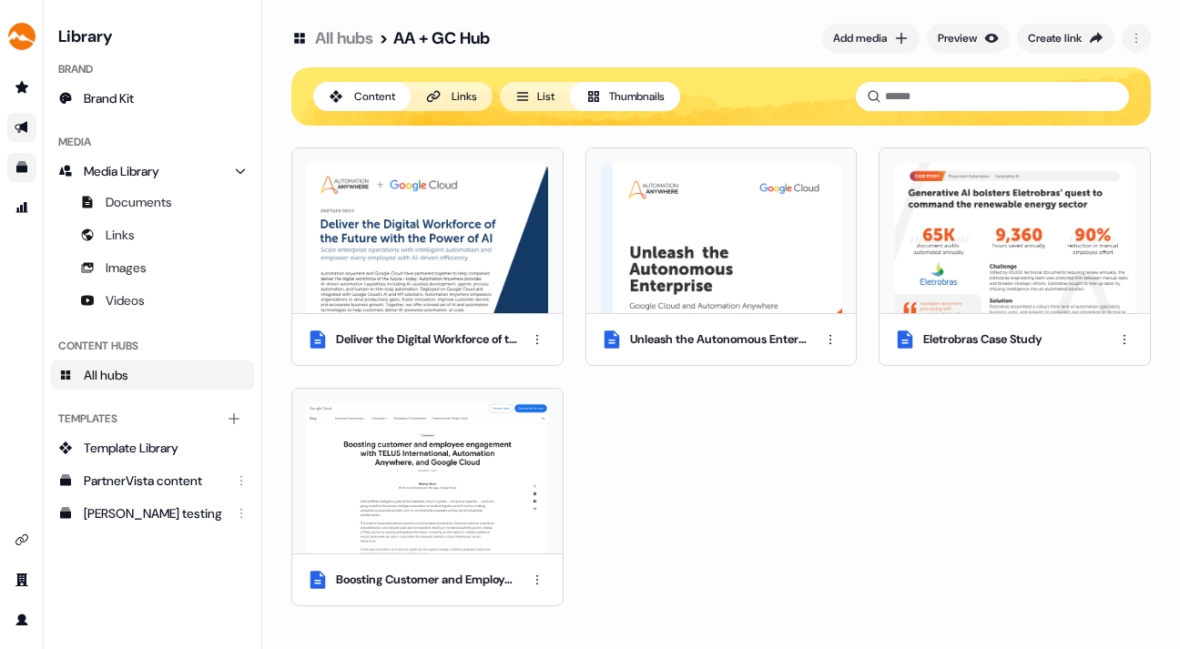
click at [14, 117] on link "Go to outbound experience" at bounding box center [21, 127] width 29 height 29
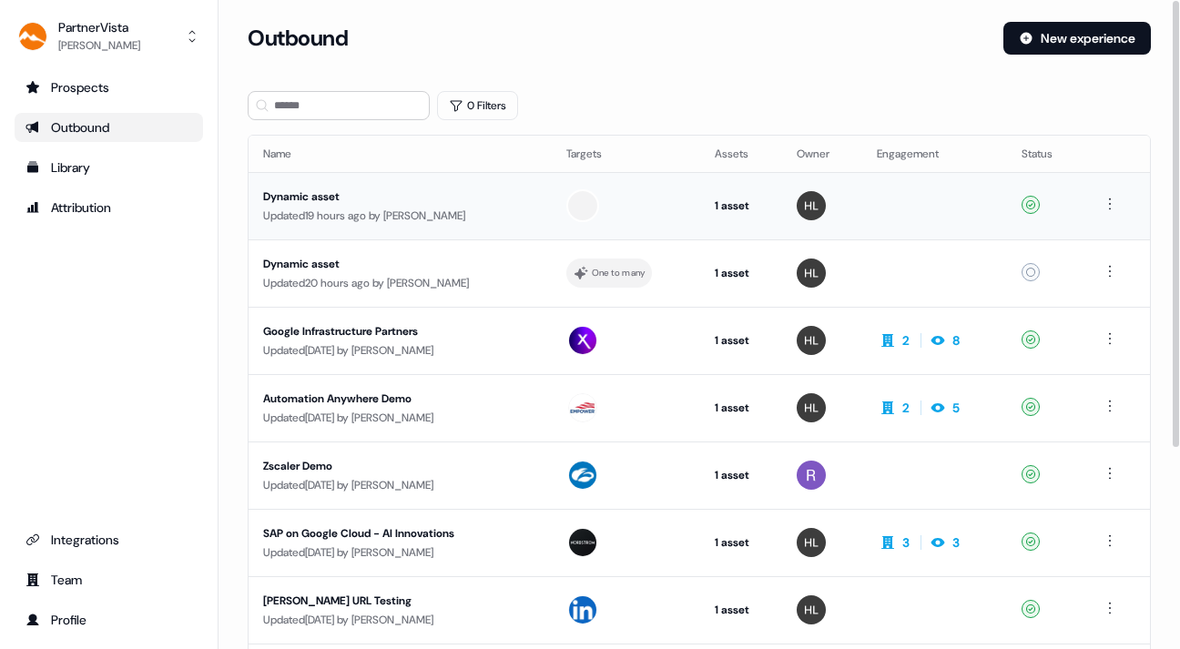
click at [321, 191] on div "Dynamic asset" at bounding box center [400, 197] width 274 height 18
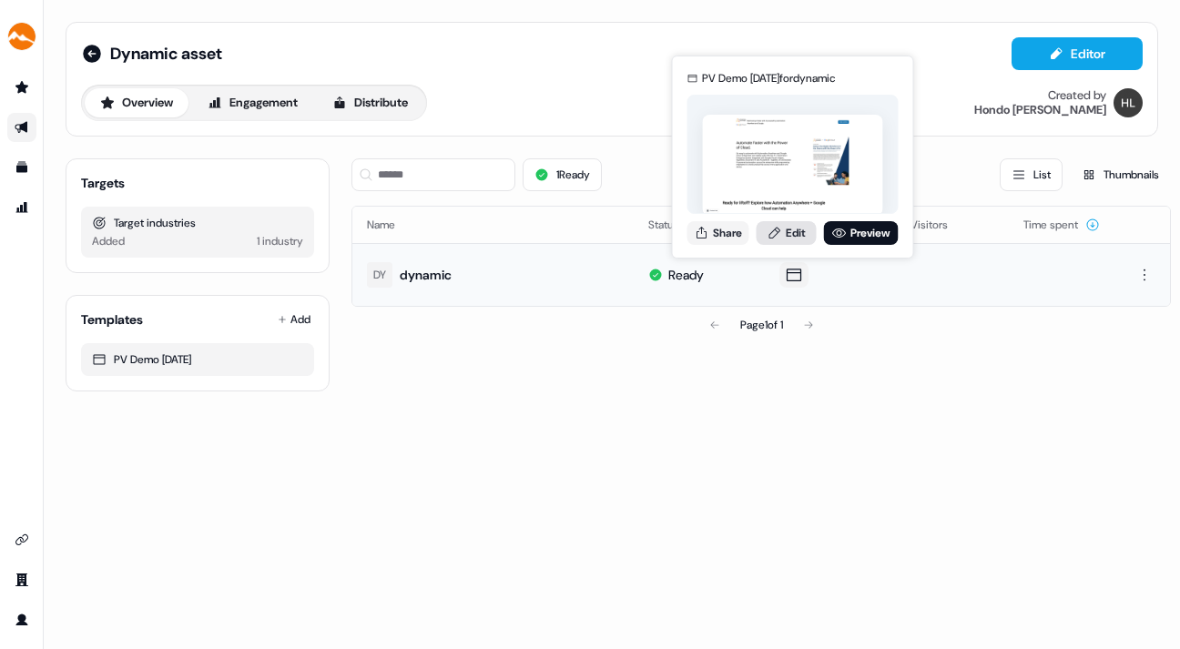
click at [787, 230] on link "Edit" at bounding box center [787, 233] width 60 height 24
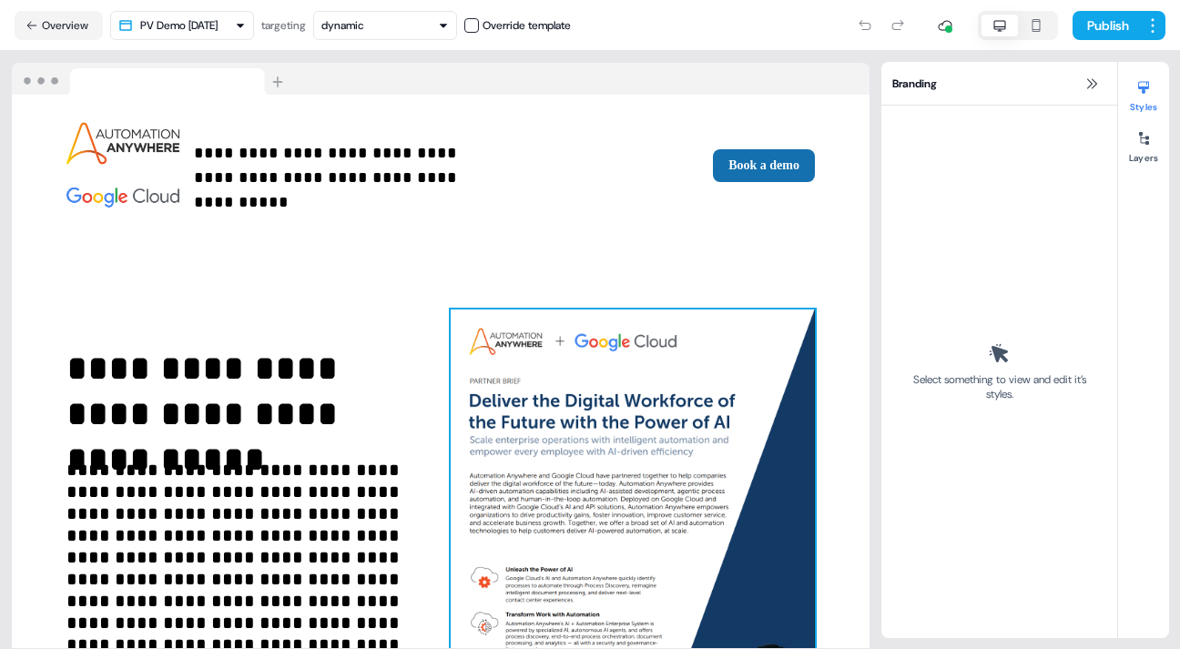
click at [699, 385] on img at bounding box center [633, 545] width 364 height 470
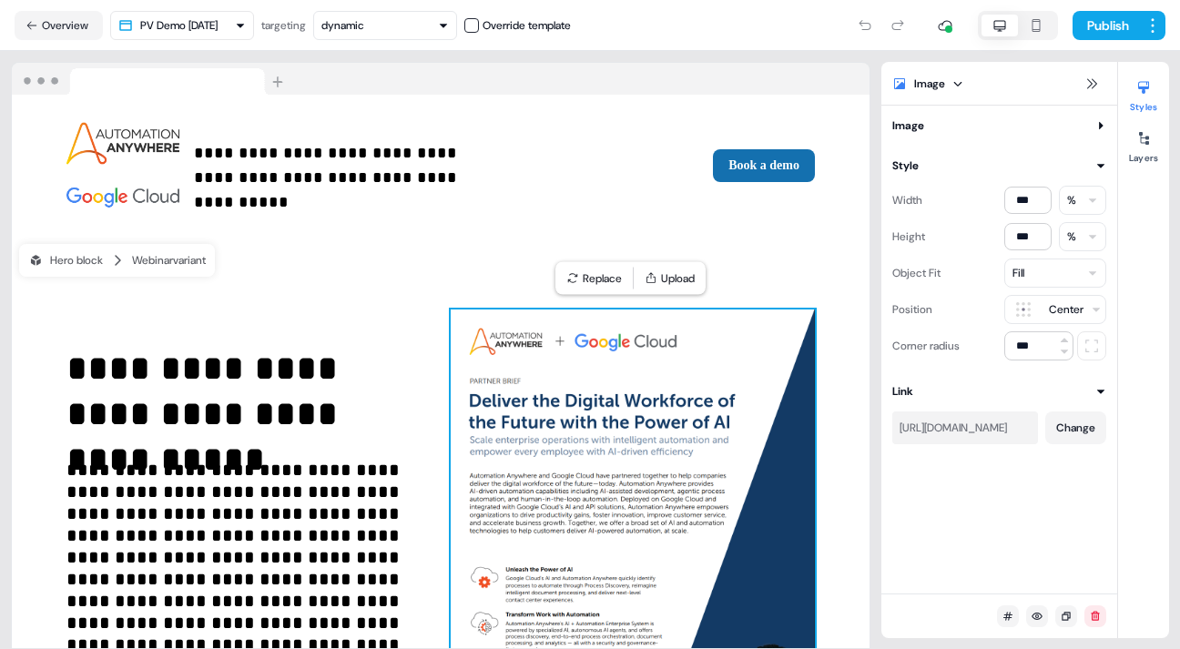
click at [912, 428] on div "[URL][DOMAIN_NAME]" at bounding box center [965, 428] width 131 height 18
click at [906, 427] on div "[URL][DOMAIN_NAME]" at bounding box center [965, 428] width 131 height 18
drag, startPoint x: 901, startPoint y: 429, endPoint x: 1025, endPoint y: 435, distance: 124.0
click at [1025, 435] on div "[URL][DOMAIN_NAME]" at bounding box center [965, 428] width 131 height 18
click at [1076, 420] on button "Change" at bounding box center [1076, 428] width 61 height 33
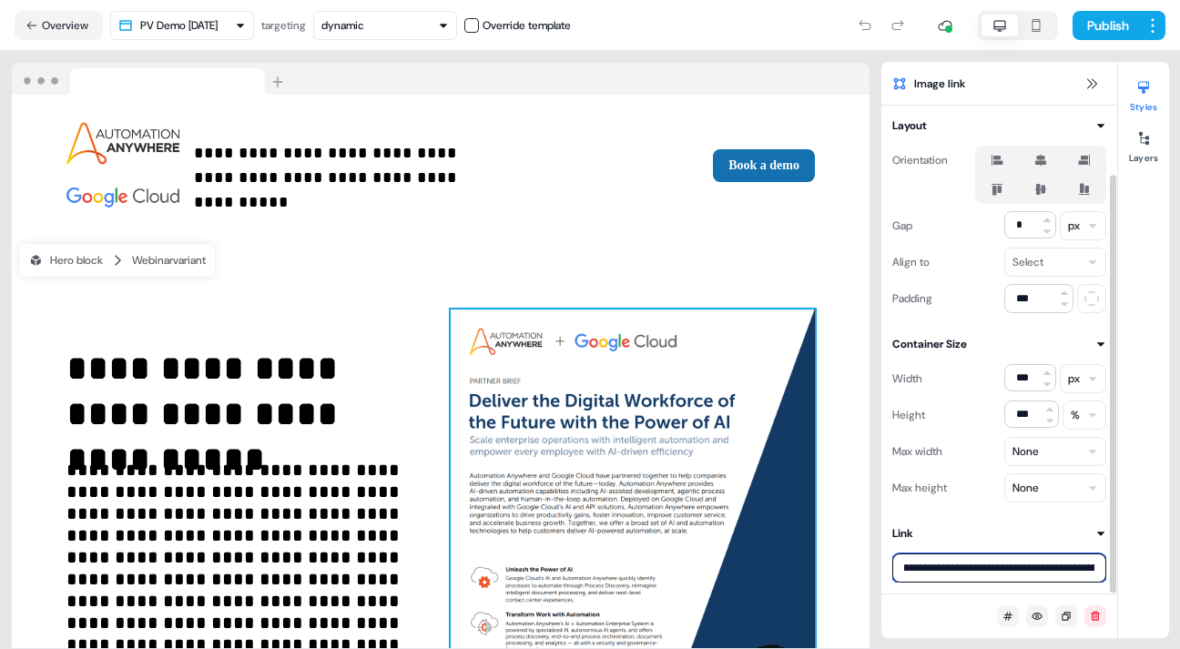
scroll to position [0, 357]
drag, startPoint x: 902, startPoint y: 568, endPoint x: 1109, endPoint y: 562, distance: 207.7
click at [1109, 562] on div "**********" at bounding box center [1000, 350] width 236 height 488
paste input
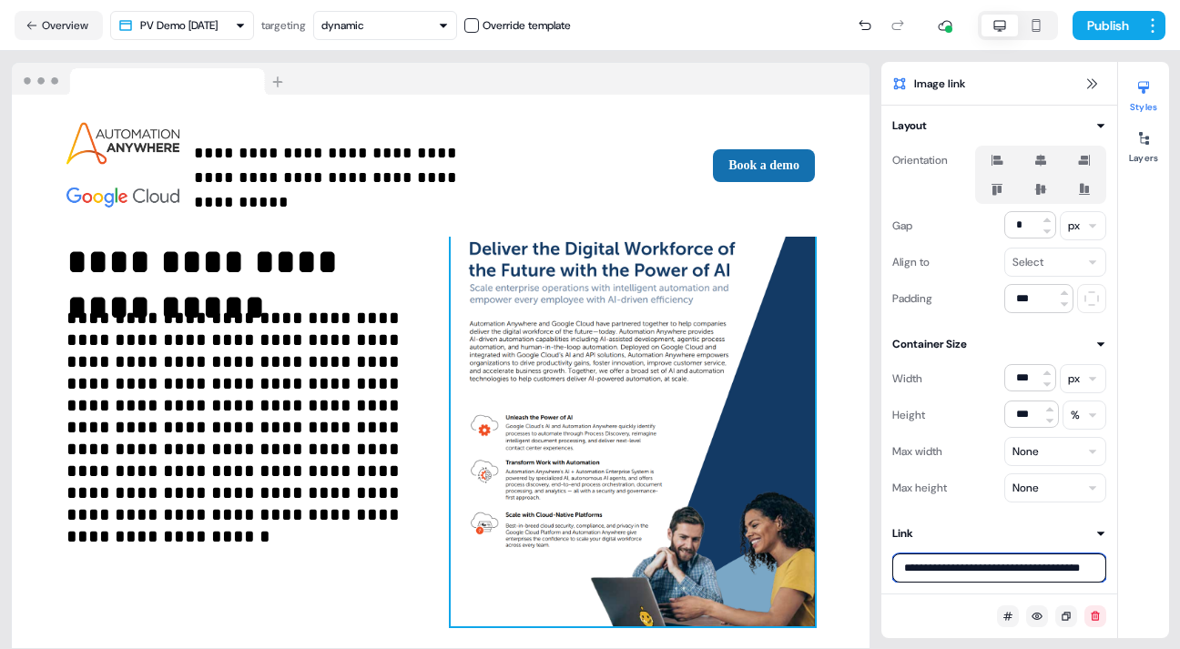
scroll to position [215, 0]
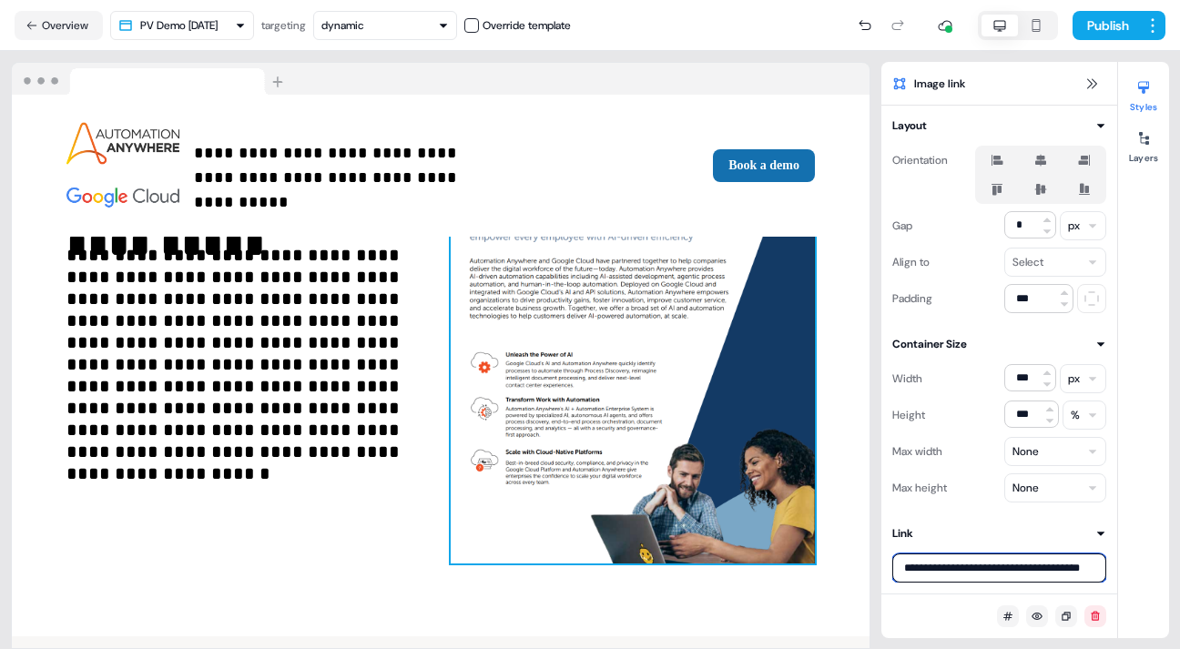
type input "**********"
click at [915, 612] on div at bounding box center [1000, 611] width 236 height 34
click at [1102, 531] on icon at bounding box center [1101, 533] width 11 height 11
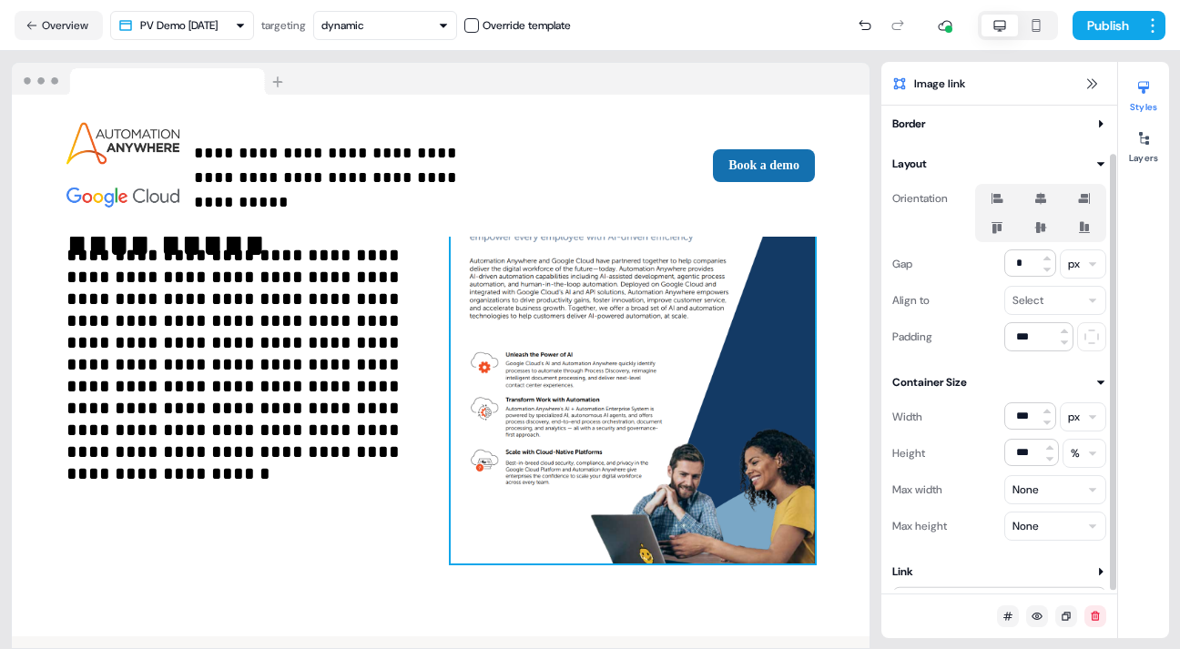
scroll to position [40, 0]
click at [1099, 569] on icon at bounding box center [1101, 573] width 11 height 11
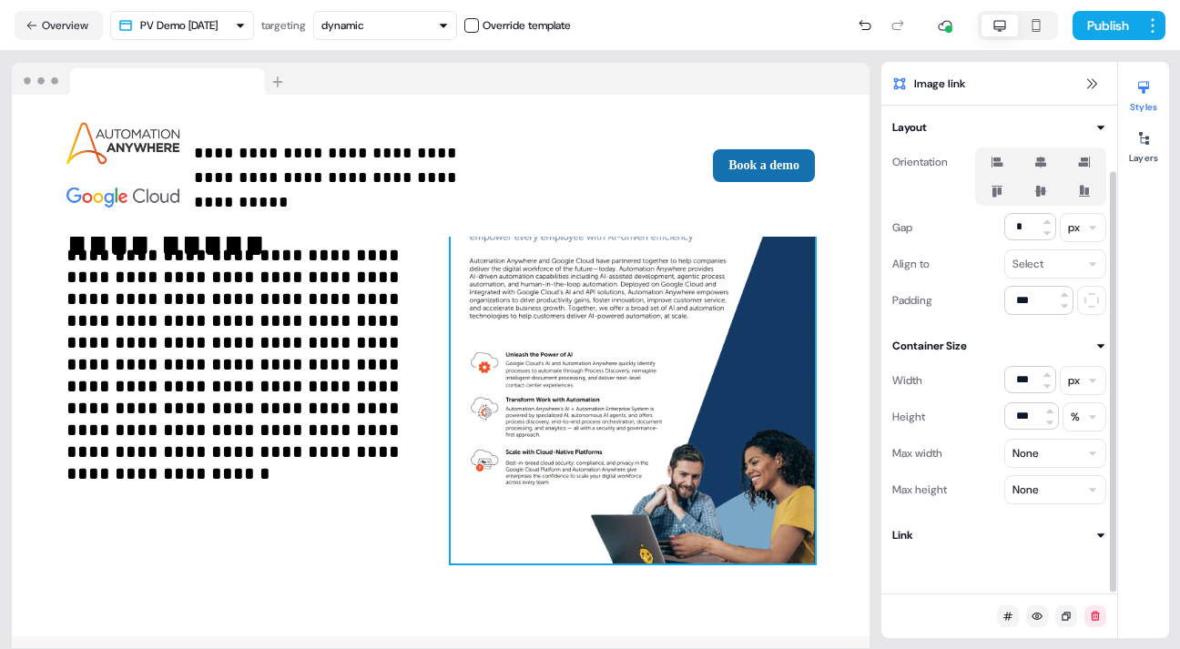
scroll to position [80, 0]
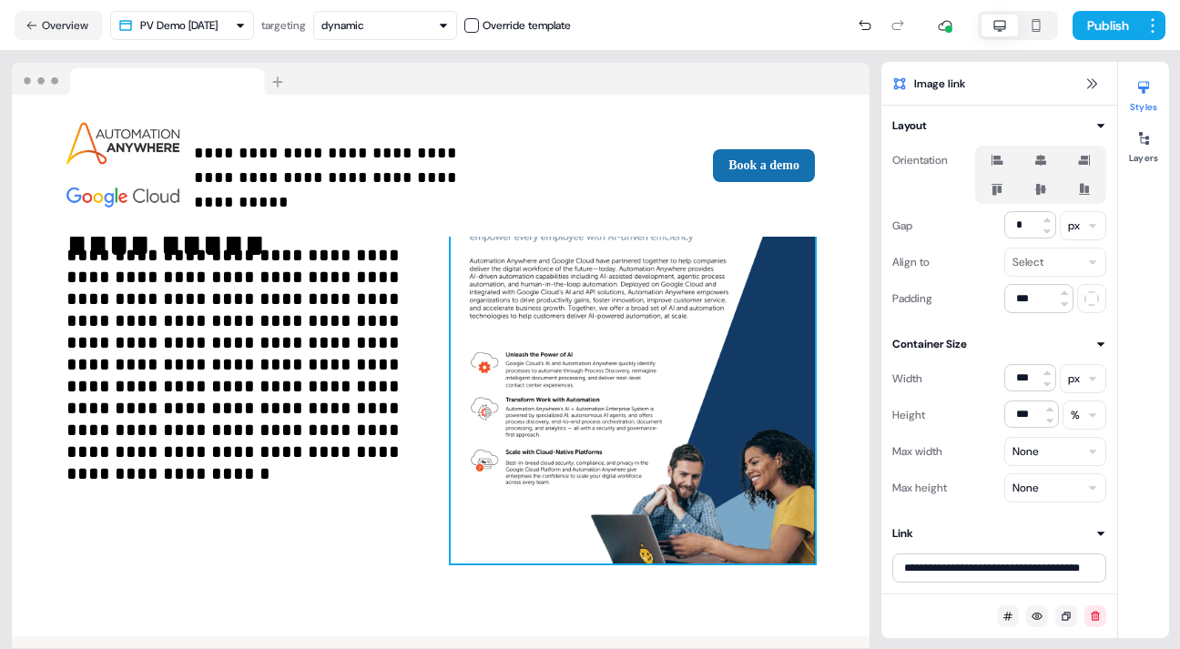
click at [925, 609] on div at bounding box center [1000, 611] width 236 height 34
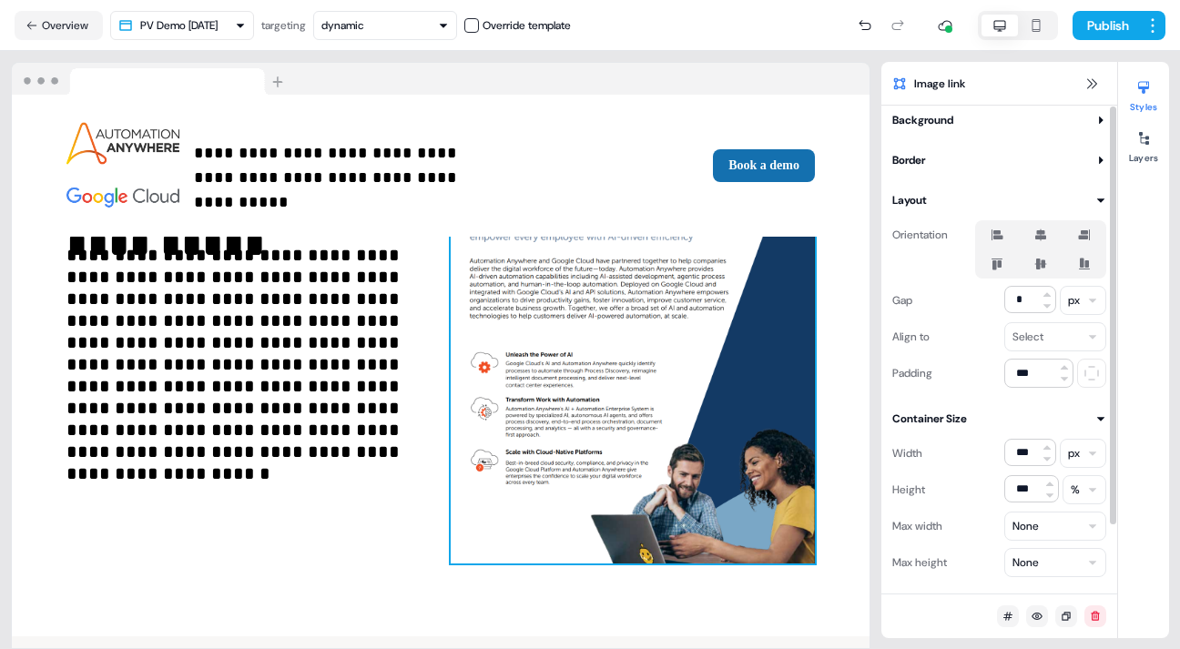
scroll to position [0, 0]
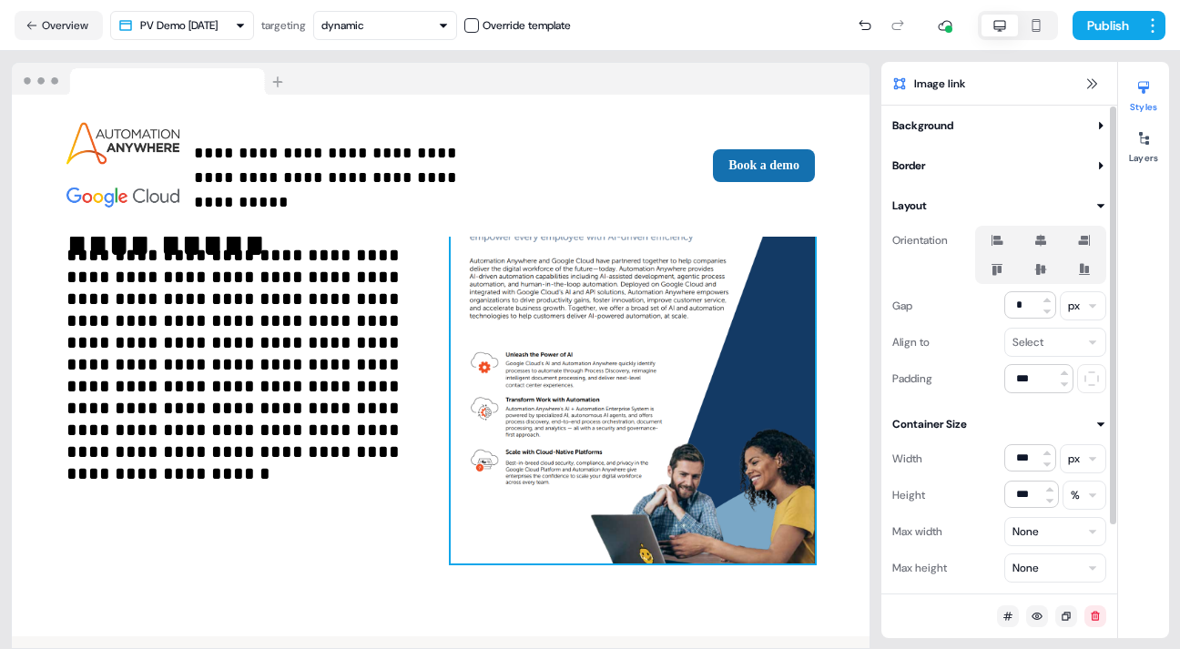
click at [1100, 201] on icon at bounding box center [1101, 205] width 11 height 11
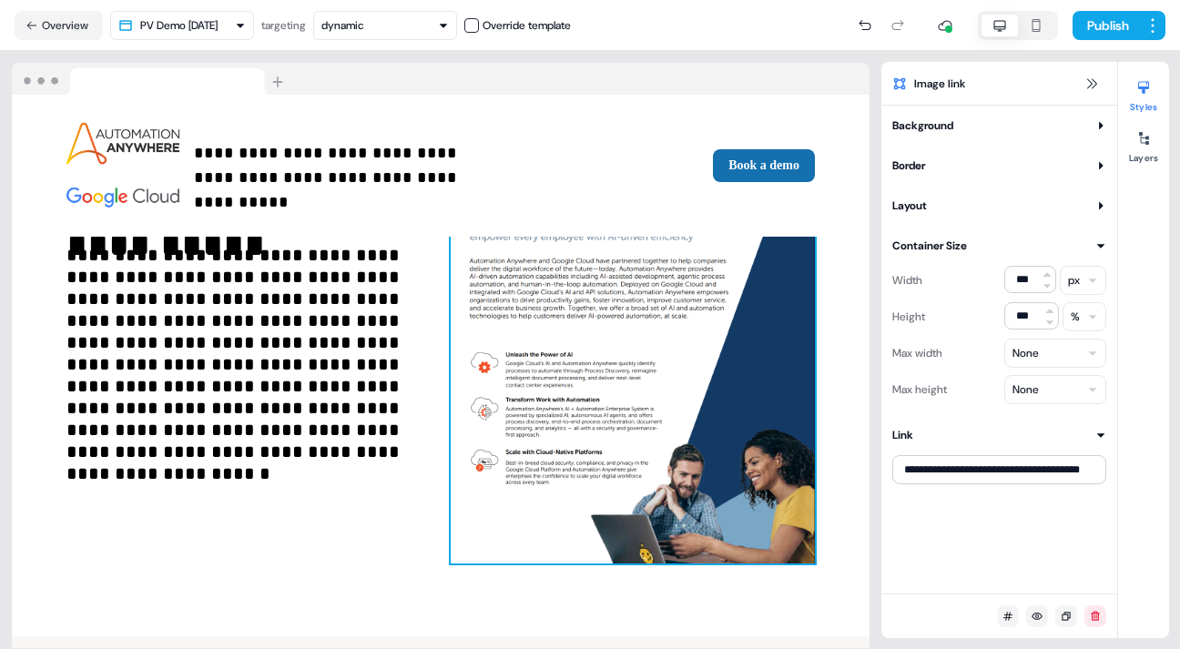
click at [1105, 434] on icon at bounding box center [1101, 435] width 11 height 11
click at [927, 545] on div "**********" at bounding box center [1000, 350] width 236 height 488
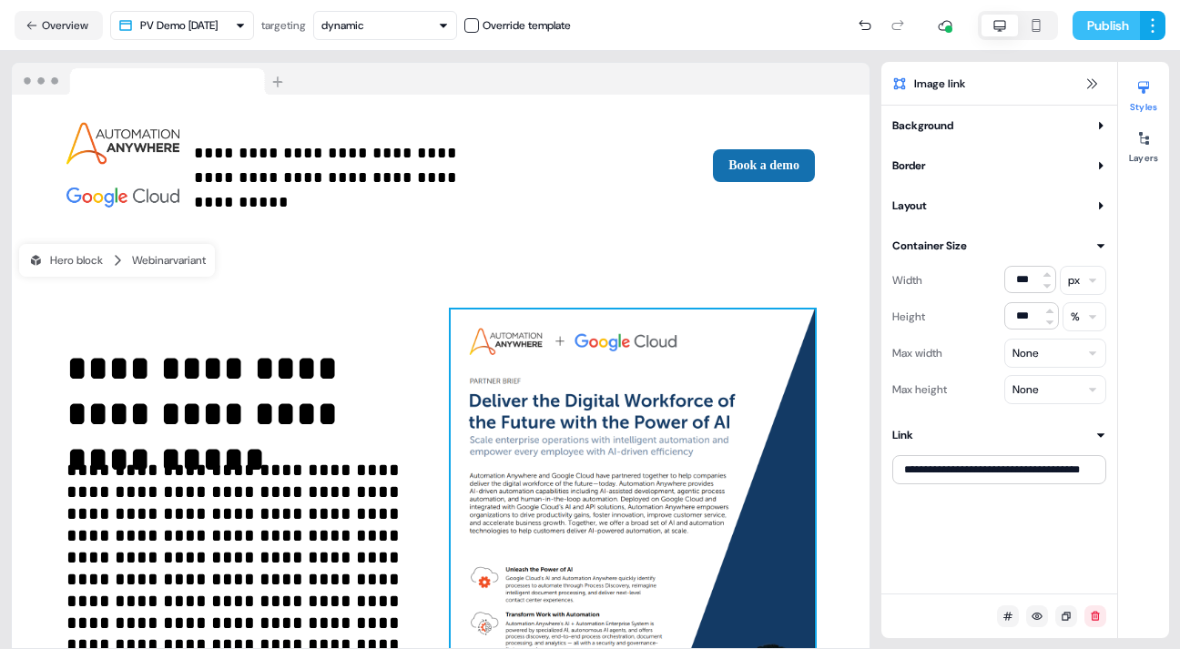
click at [1100, 21] on button "Publish" at bounding box center [1106, 25] width 67 height 29
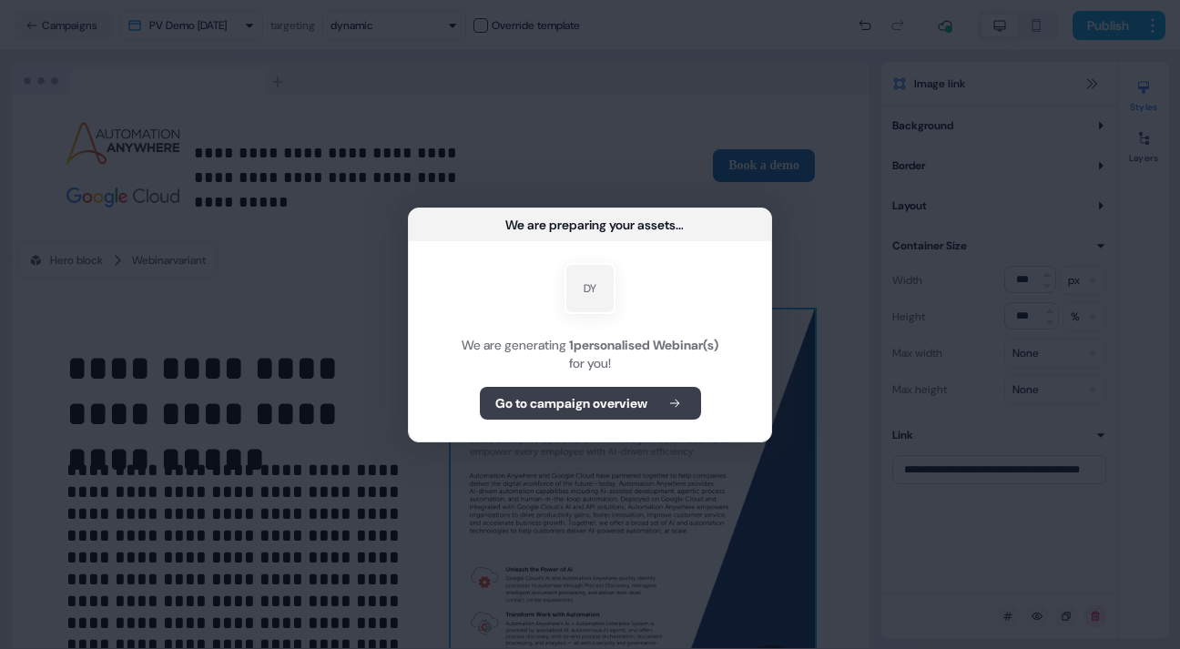
click at [587, 400] on b "Go to campaign overview" at bounding box center [571, 403] width 152 height 18
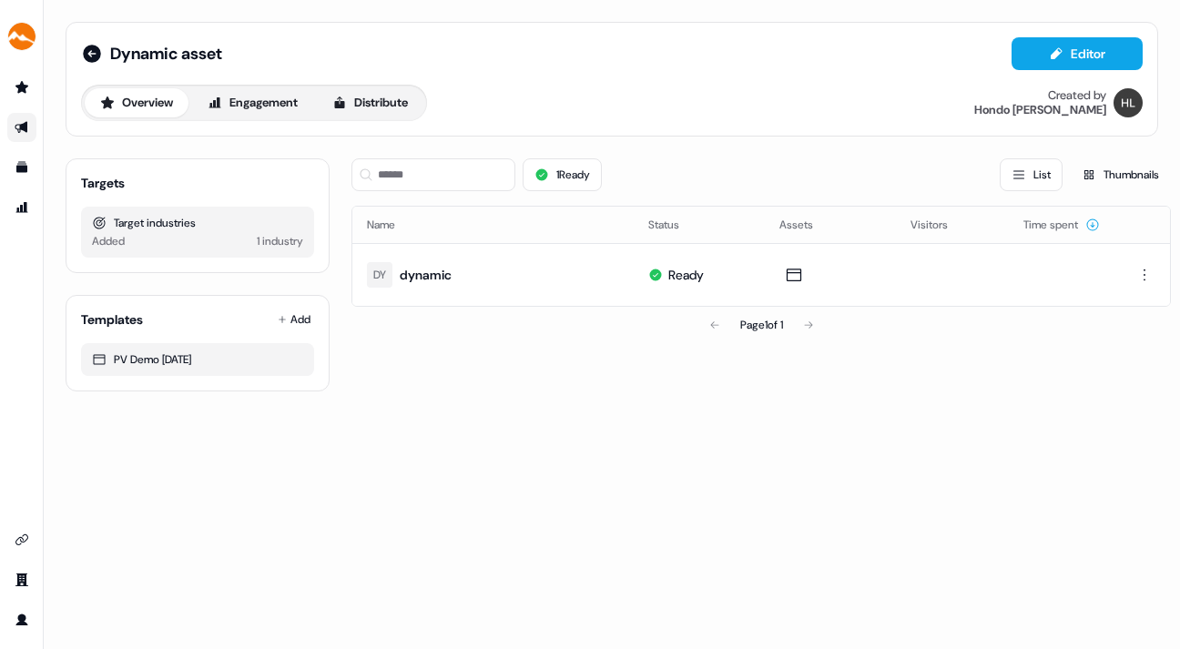
click at [13, 124] on link "Go to outbound experience" at bounding box center [21, 127] width 29 height 29
